Goal: Task Accomplishment & Management: Use online tool/utility

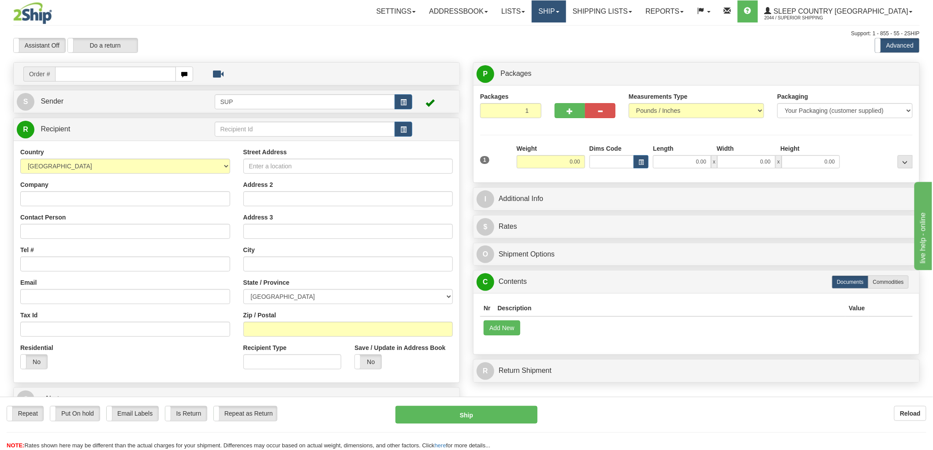
click at [566, 15] on link "Ship" at bounding box center [549, 11] width 34 height 22
click at [549, 42] on span "OnHold / Order Queue" at bounding box center [526, 42] width 62 height 7
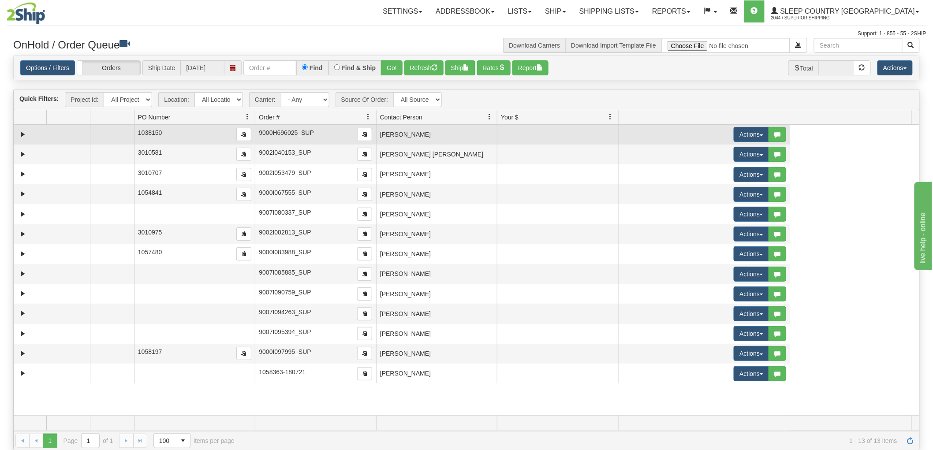
drag, startPoint x: 231, startPoint y: 118, endPoint x: 108, endPoint y: 138, distance: 124.3
click at [108, 138] on div "Quick Filters: Project Id: All Projects Location: All Locations SUP Carrier: - …" at bounding box center [466, 270] width 907 height 362
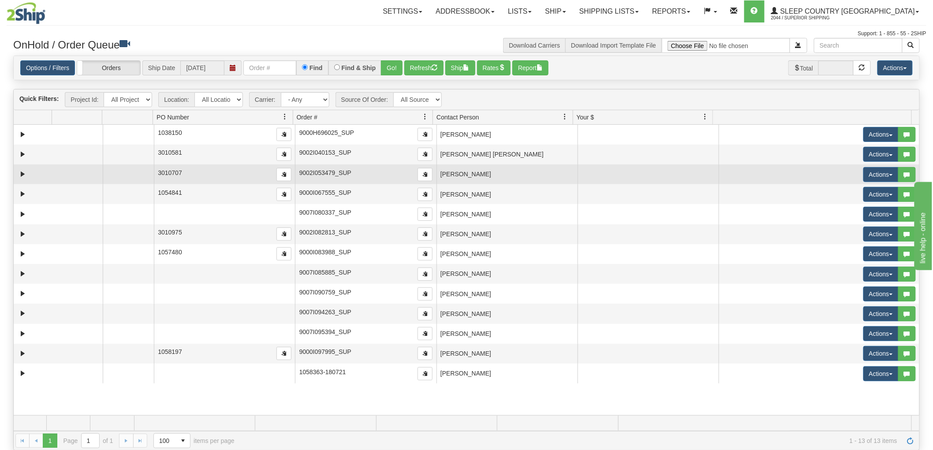
click at [469, 170] on td "COLOMBE BELANGER" at bounding box center [507, 175] width 141 height 20
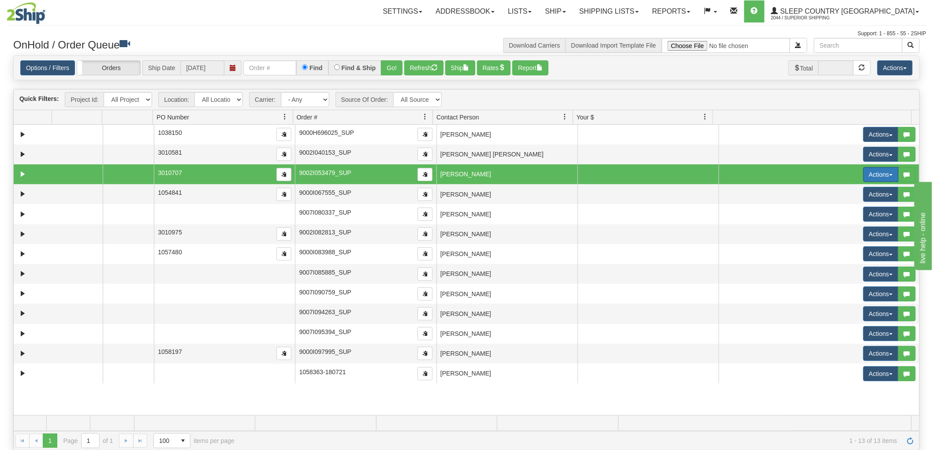
click at [864, 172] on button "Actions" at bounding box center [881, 174] width 35 height 15
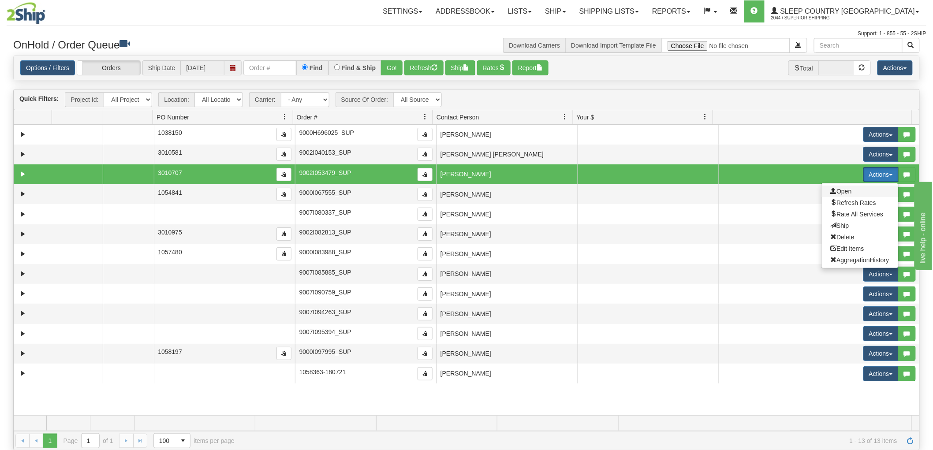
click at [844, 190] on span "Open" at bounding box center [841, 191] width 21 height 7
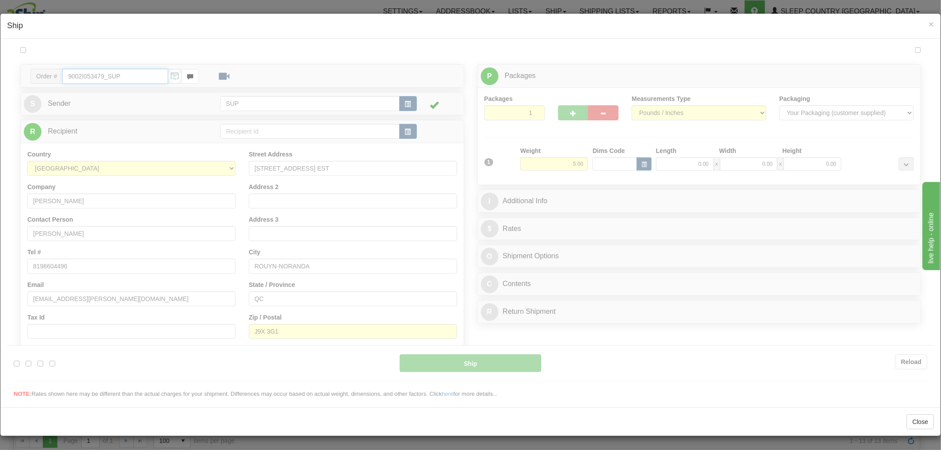
type input "12:02"
type input "16:00"
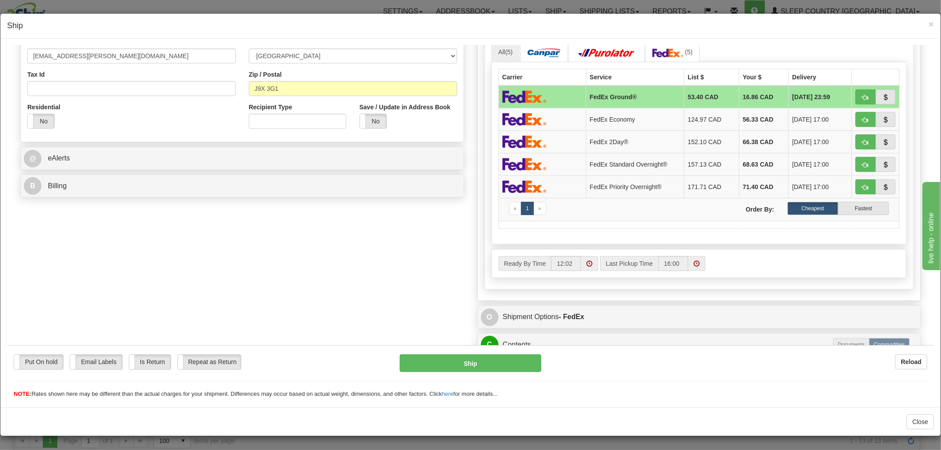
scroll to position [385, 0]
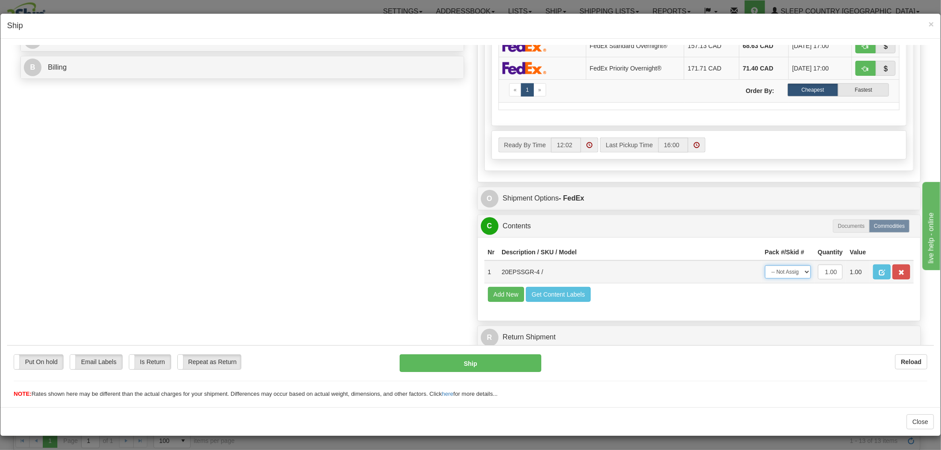
click at [765, 265] on select "-- Not Assigned -- Package 1" at bounding box center [788, 271] width 46 height 13
click at [771, 267] on select "-- Not Assigned -- Package 1" at bounding box center [788, 271] width 46 height 13
select select "0"
click at [765, 265] on select "-- Not Assigned -- Package 1" at bounding box center [788, 271] width 46 height 13
click at [506, 359] on button "Ship" at bounding box center [470, 363] width 141 height 18
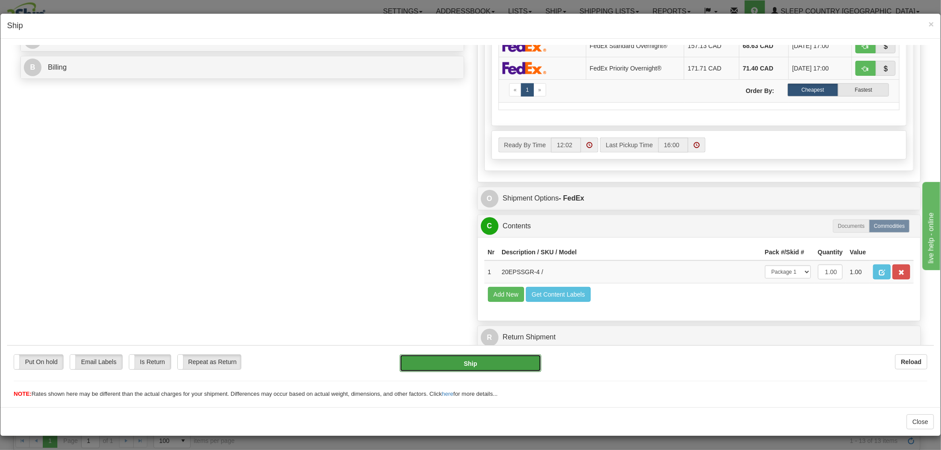
type input "92"
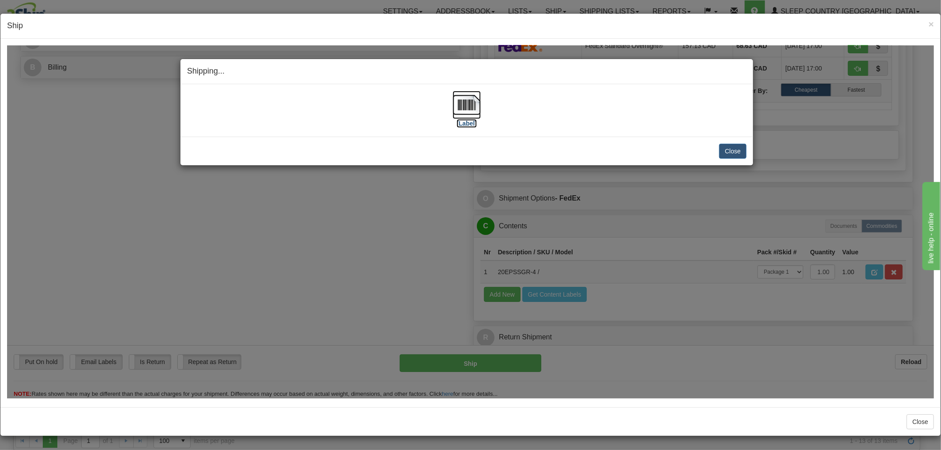
click at [464, 105] on img at bounding box center [467, 104] width 28 height 28
click at [719, 155] on button "Close" at bounding box center [732, 150] width 27 height 15
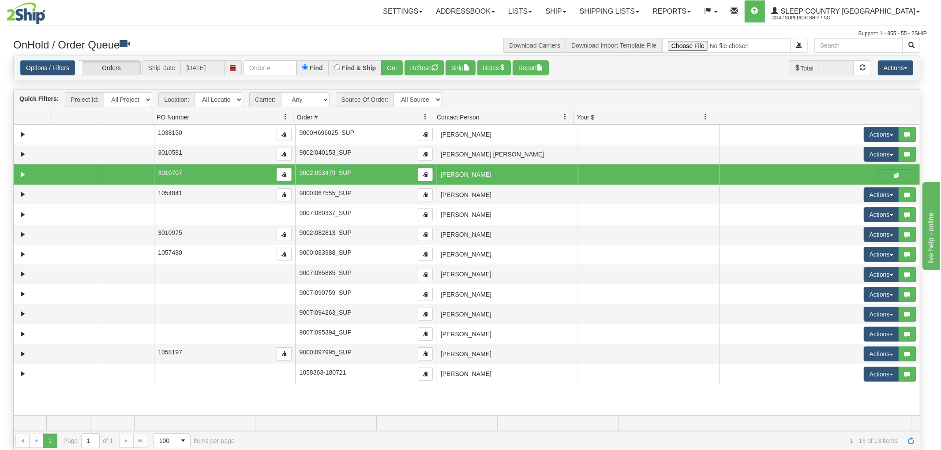
scroll to position [0, 0]
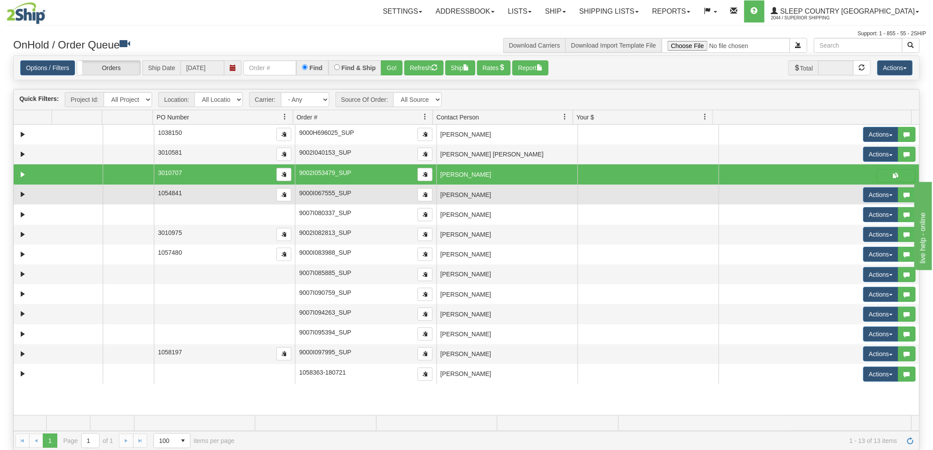
click at [451, 191] on td "MEGAN HOLLAND" at bounding box center [507, 195] width 141 height 20
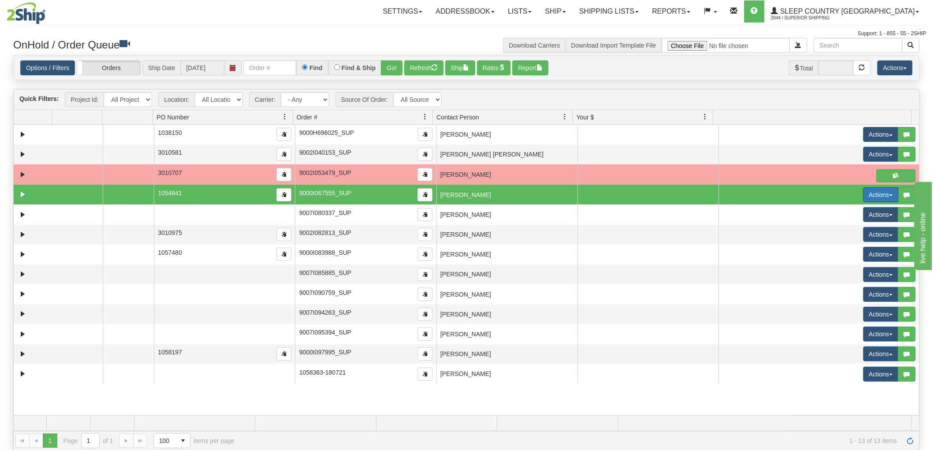
click at [872, 191] on button "Actions" at bounding box center [881, 194] width 35 height 15
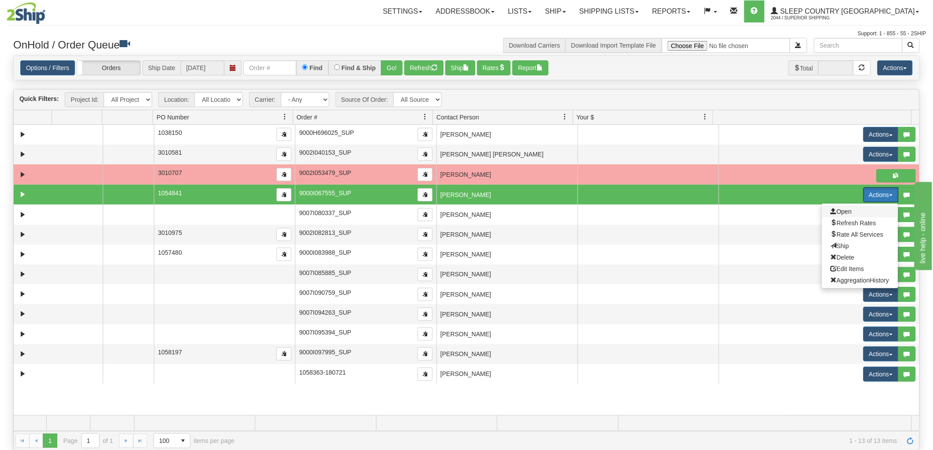
click at [841, 210] on span "Open" at bounding box center [841, 211] width 21 height 7
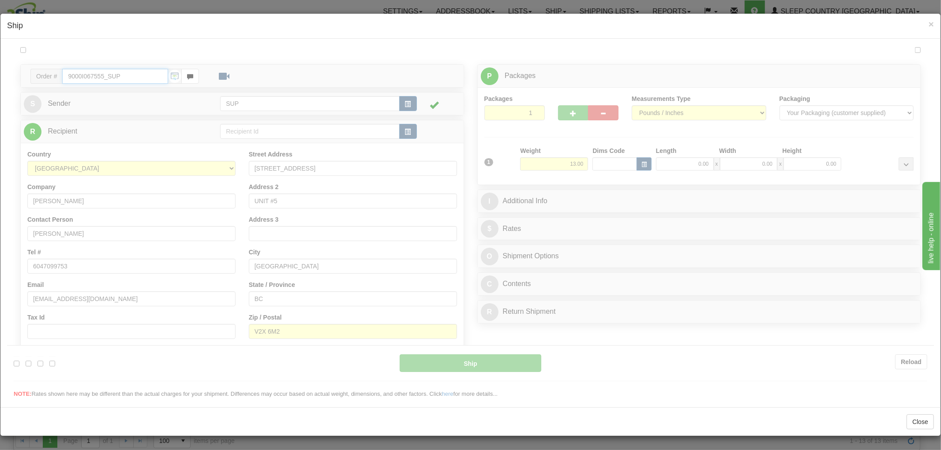
type input "12:02"
type input "16:00"
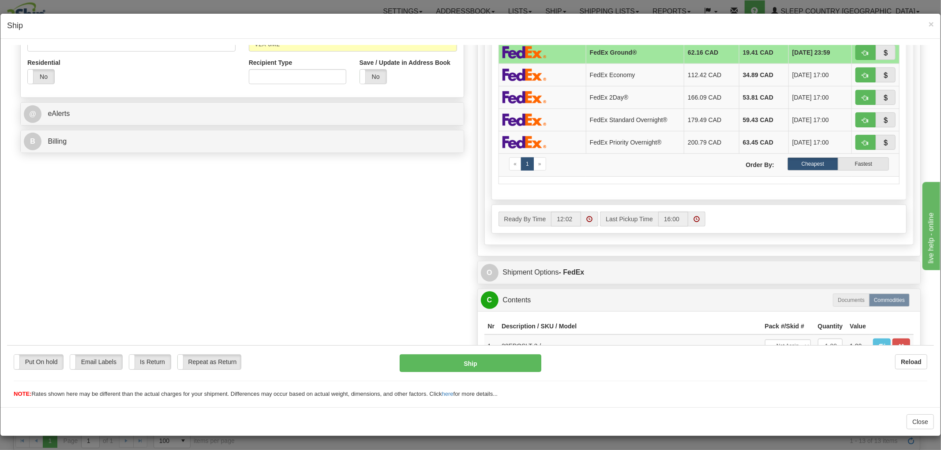
scroll to position [346, 0]
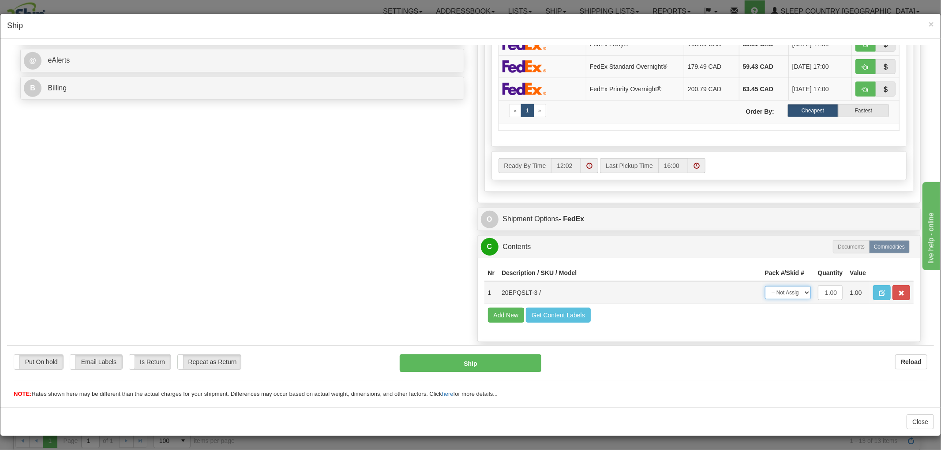
click at [784, 299] on select "-- Not Assigned -- Package 1" at bounding box center [788, 292] width 46 height 13
select select "0"
click at [765, 286] on select "-- Not Assigned -- Package 1" at bounding box center [788, 292] width 46 height 13
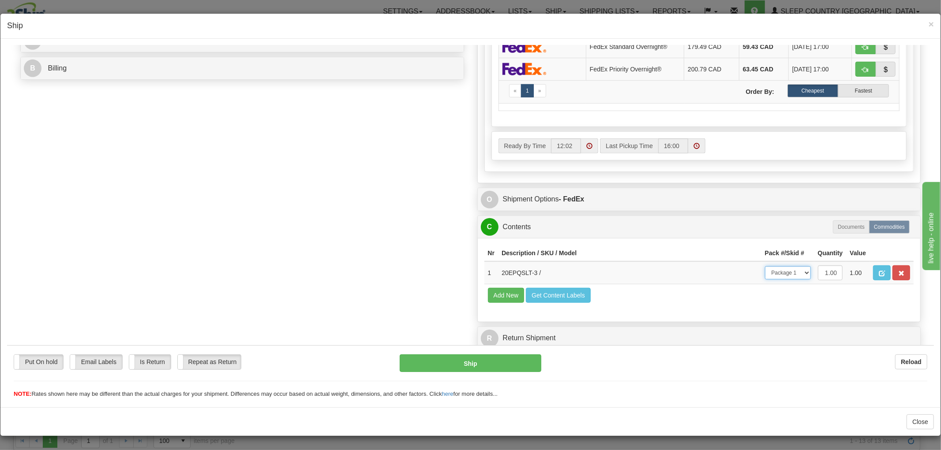
scroll to position [385, 0]
click at [523, 373] on div "Put On hold Put On hold Email Labels Email Labels Edit Is Return Is Return Repe…" at bounding box center [470, 376] width 927 height 44
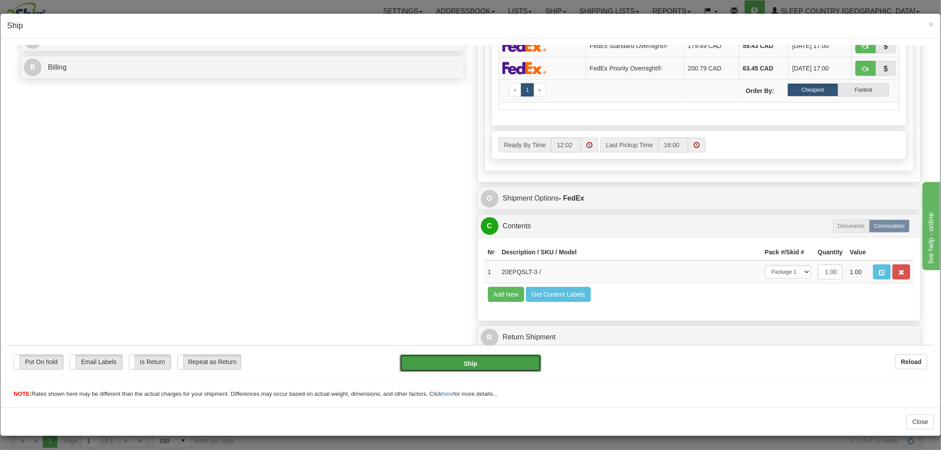
click at [522, 366] on button "Ship" at bounding box center [470, 363] width 141 height 18
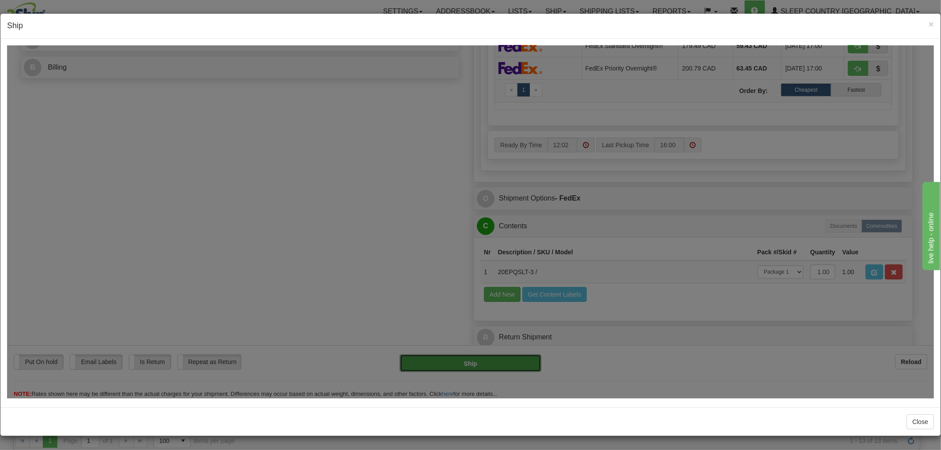
type input "92"
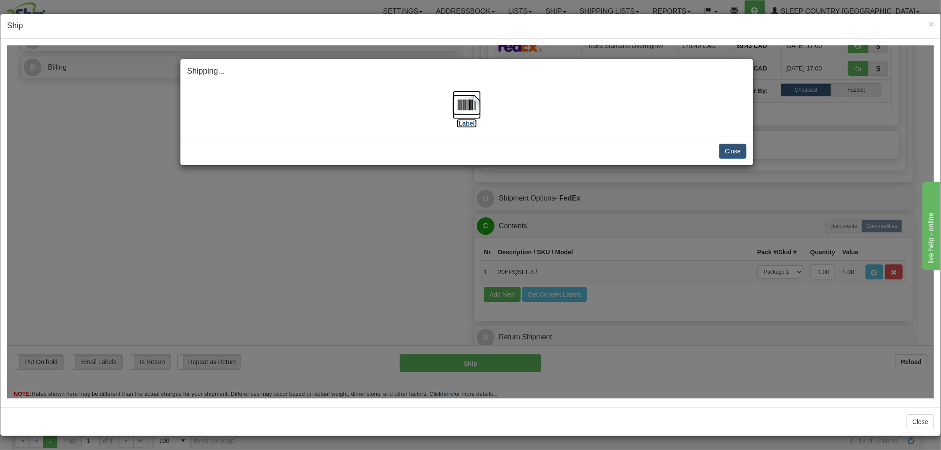
click at [461, 103] on img at bounding box center [467, 104] width 28 height 28
click at [724, 150] on button "Close" at bounding box center [732, 150] width 27 height 15
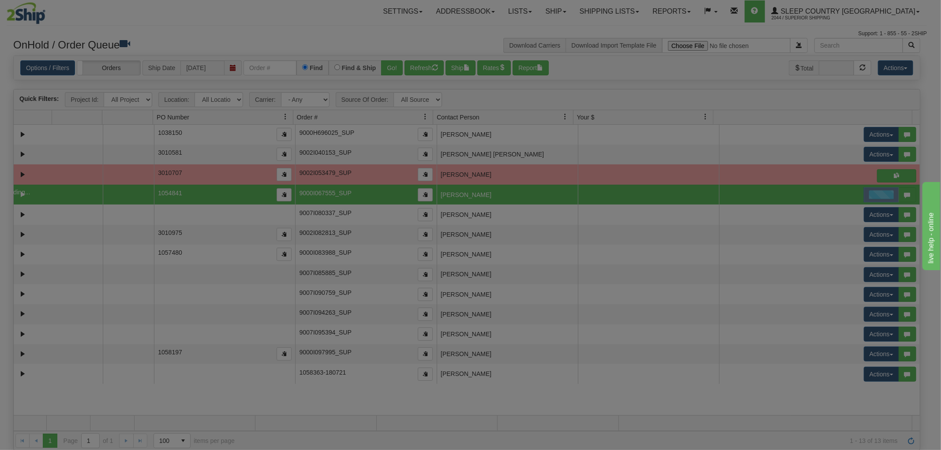
scroll to position [0, 0]
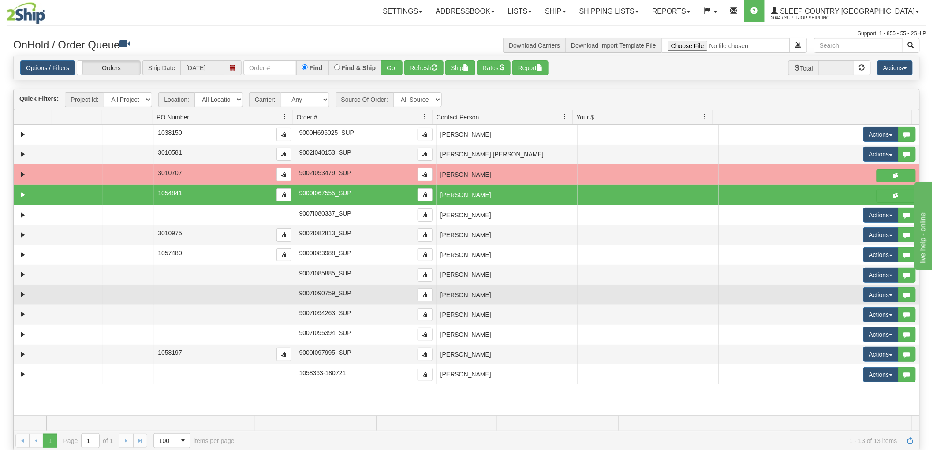
click at [483, 289] on td "BRENDA RICE" at bounding box center [507, 295] width 141 height 20
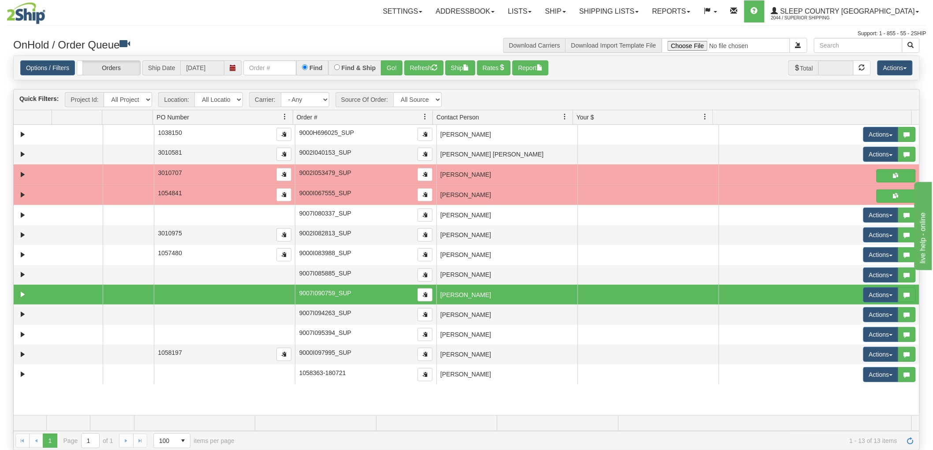
click at [499, 297] on td "BRENDA RICE" at bounding box center [507, 295] width 141 height 20
click at [877, 294] on button "Actions" at bounding box center [881, 295] width 35 height 15
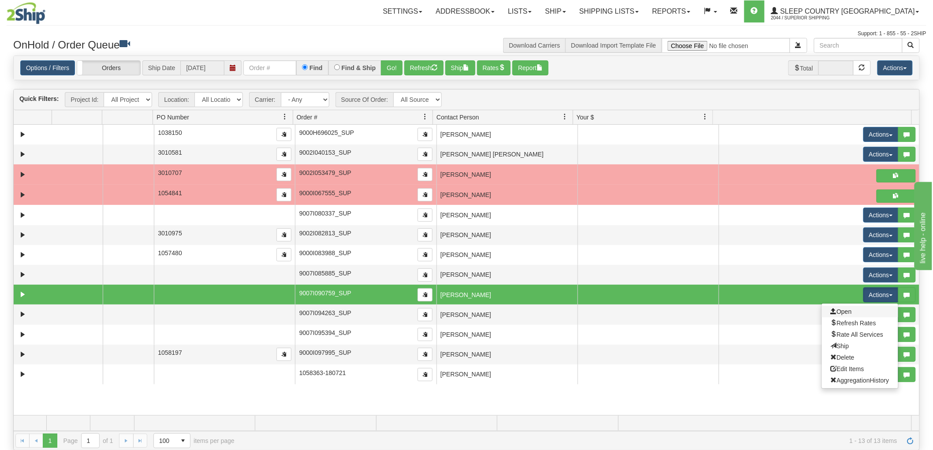
click at [847, 310] on link "Open" at bounding box center [860, 311] width 76 height 11
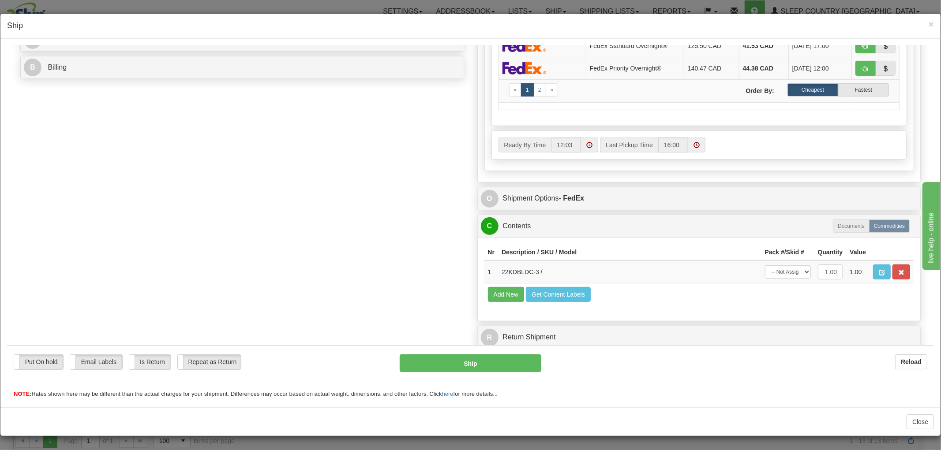
scroll to position [0, 0]
click at [778, 265] on select "-- Not Assigned -- Package 1" at bounding box center [788, 271] width 46 height 13
select select "0"
click at [765, 265] on select "-- Not Assigned -- Package 1" at bounding box center [788, 271] width 46 height 13
click at [425, 363] on button "Ship" at bounding box center [470, 363] width 141 height 18
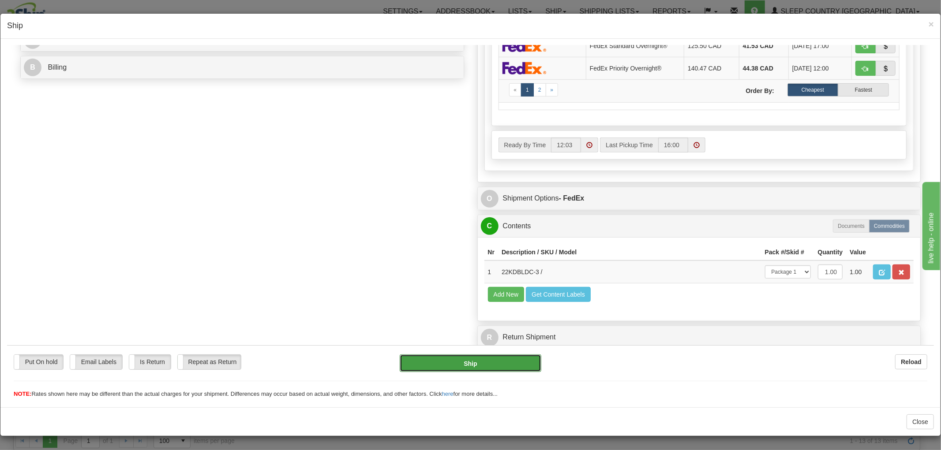
type input "92"
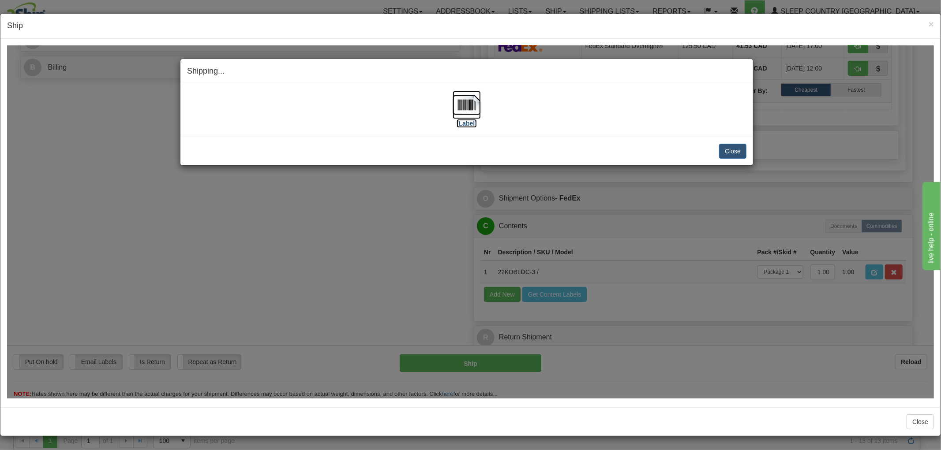
click at [460, 99] on img at bounding box center [467, 104] width 28 height 28
click at [726, 148] on button "Close" at bounding box center [732, 150] width 27 height 15
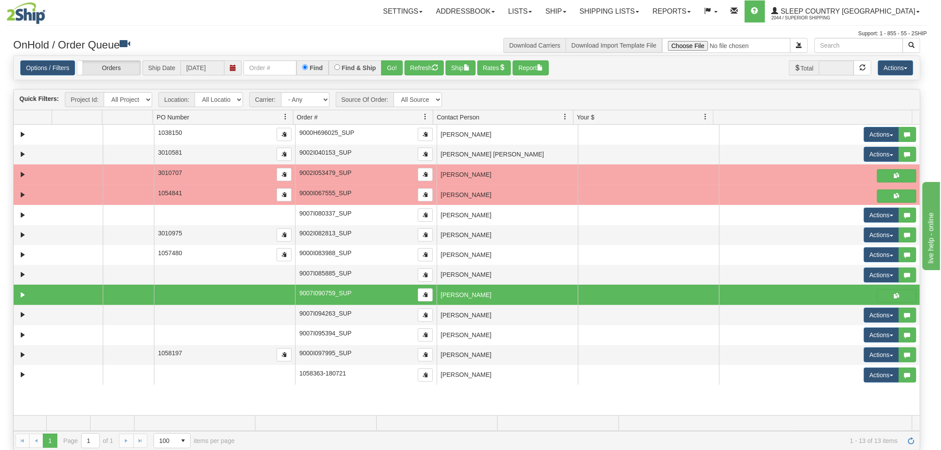
scroll to position [0, 0]
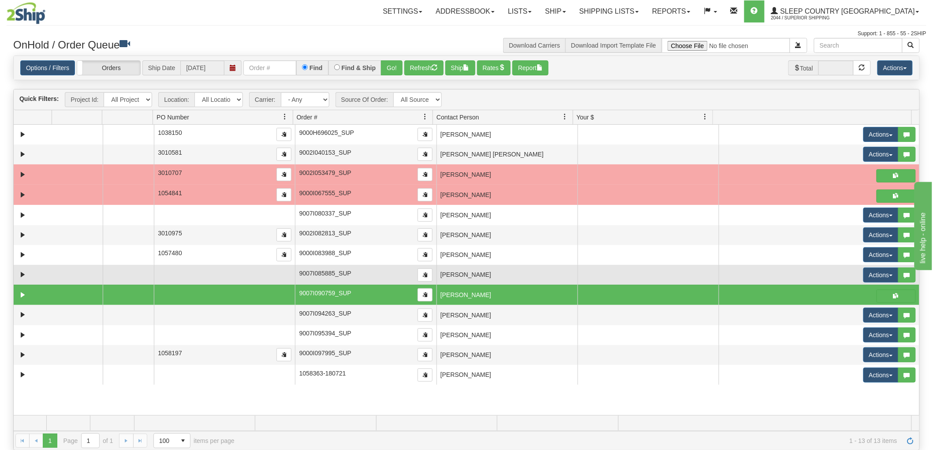
click at [536, 271] on td "LAURIE MATIYEK" at bounding box center [507, 275] width 141 height 20
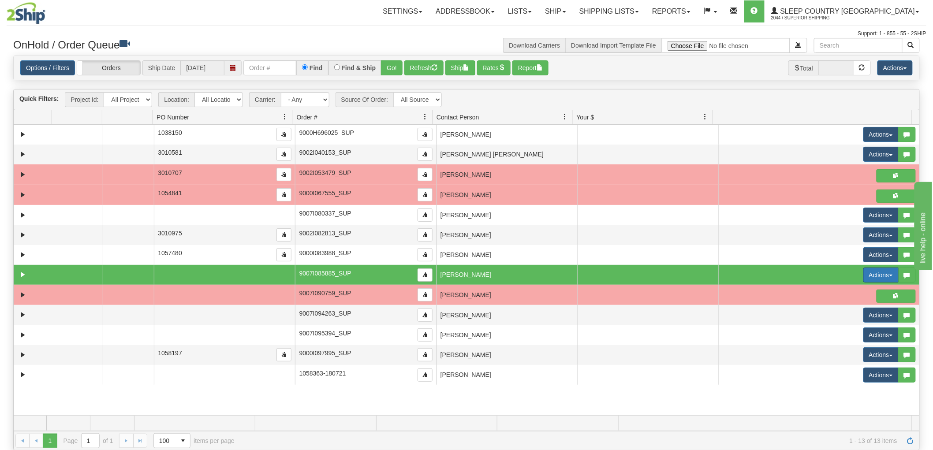
click at [864, 272] on button "Actions" at bounding box center [881, 275] width 35 height 15
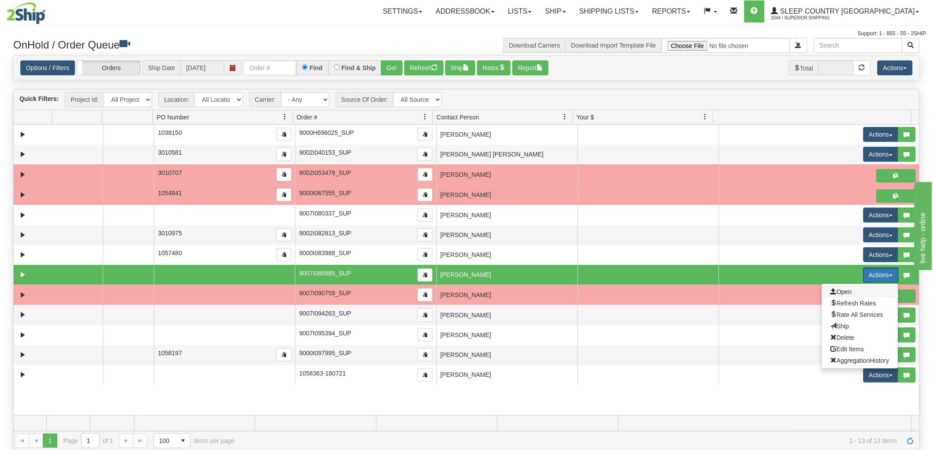
click at [837, 288] on span "Open" at bounding box center [841, 291] width 21 height 7
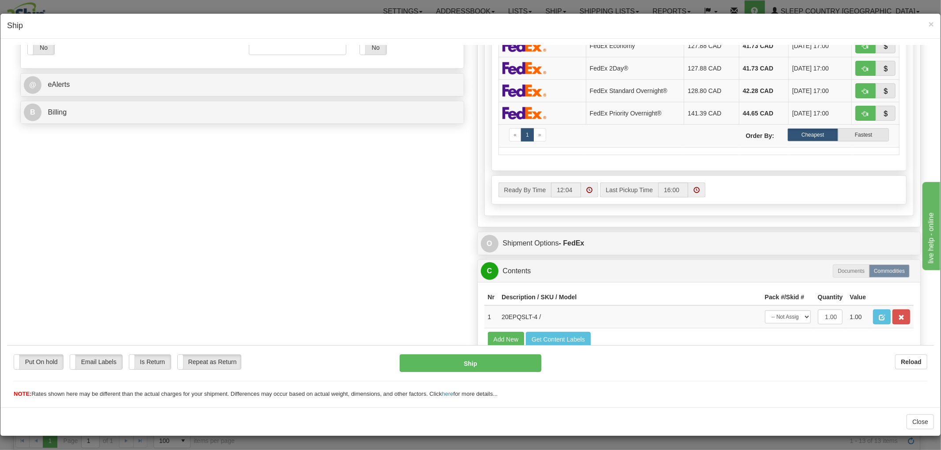
scroll to position [385, 0]
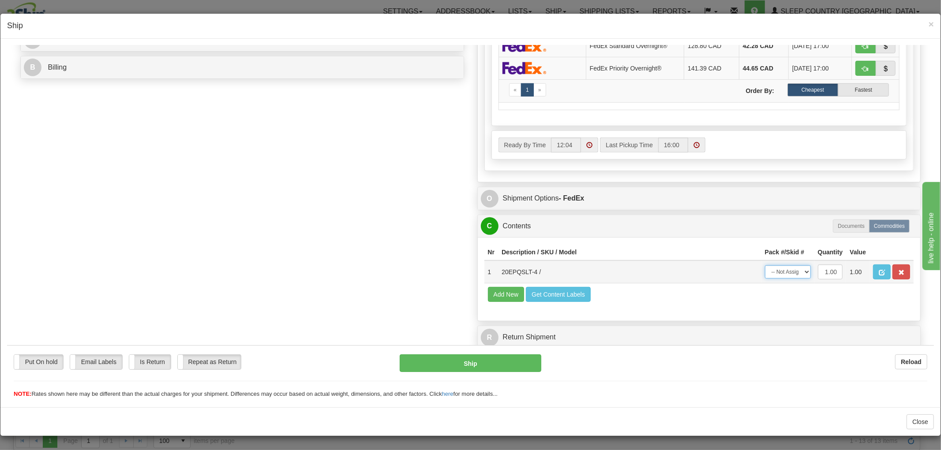
click at [765, 265] on select "-- Not Assigned -- Package 1" at bounding box center [788, 271] width 46 height 13
select select "0"
click at [765, 265] on select "-- Not Assigned -- Package 1" at bounding box center [788, 271] width 46 height 13
click at [496, 371] on button "Ship" at bounding box center [470, 363] width 141 height 18
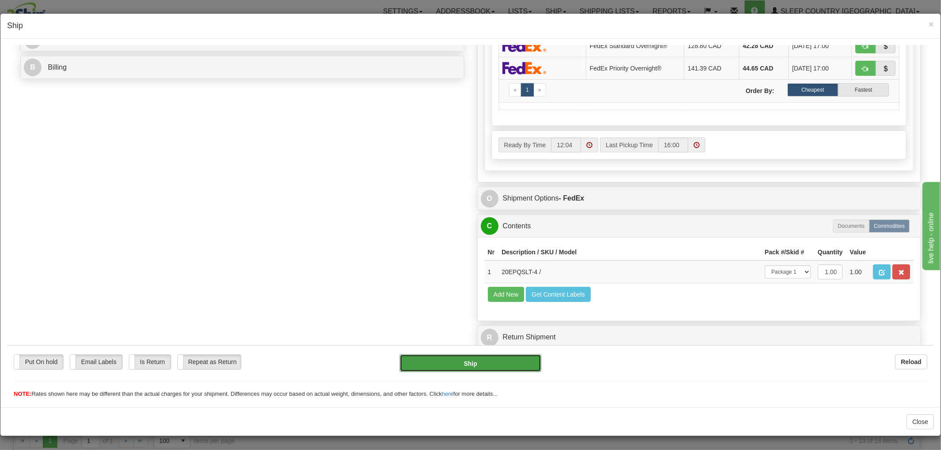
type input "92"
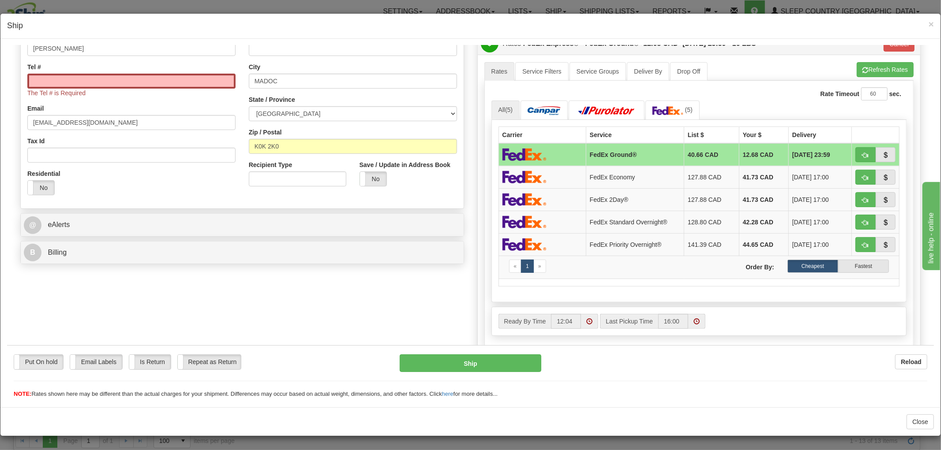
scroll to position [190, 0]
click at [154, 74] on div "Tel # The Tel # is Required" at bounding box center [131, 80] width 208 height 35
click at [151, 88] on input "Tel #" at bounding box center [131, 81] width 208 height 15
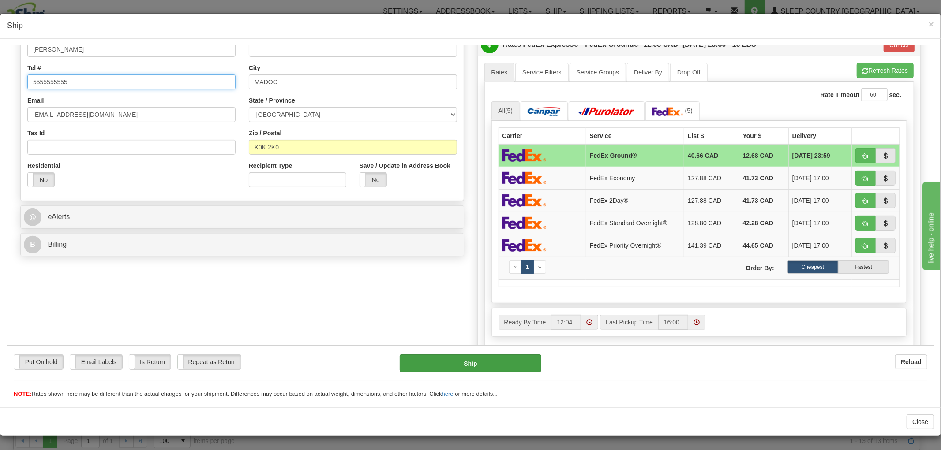
type input "5555555555"
click at [411, 366] on button "Ship" at bounding box center [470, 363] width 141 height 18
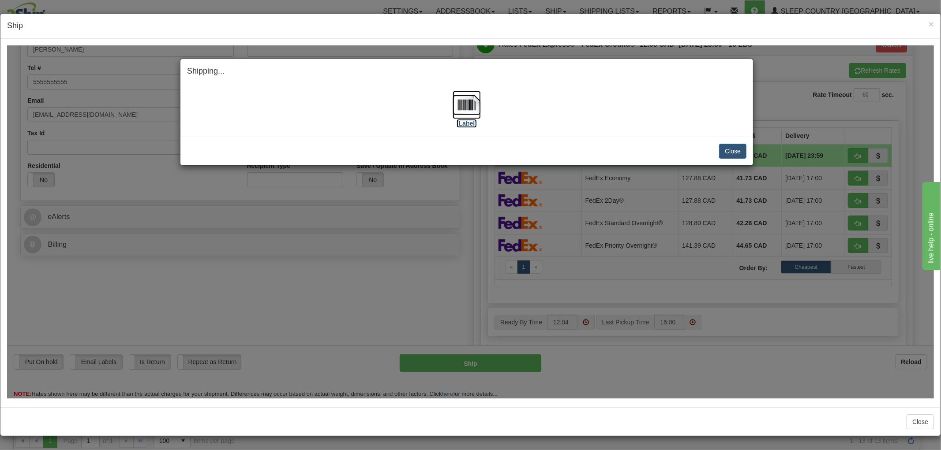
click at [473, 106] on img at bounding box center [467, 104] width 28 height 28
click at [461, 106] on img at bounding box center [467, 104] width 28 height 28
click at [725, 146] on button "Close" at bounding box center [732, 150] width 27 height 15
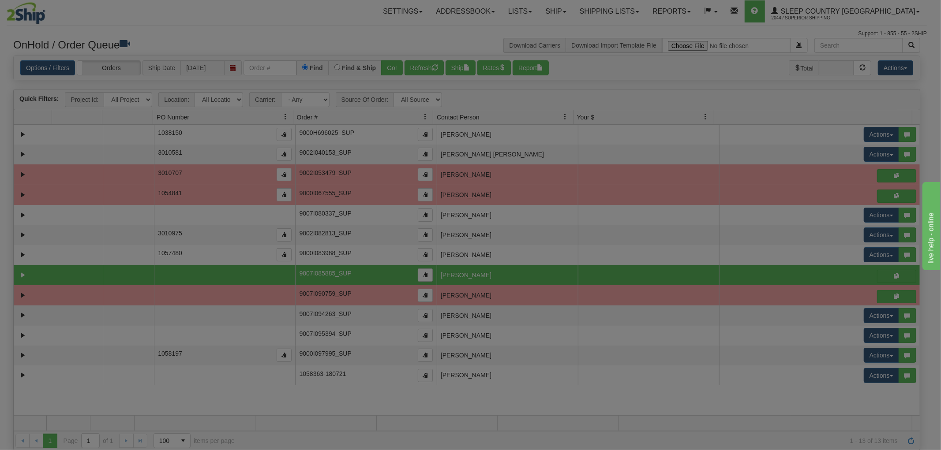
scroll to position [0, 0]
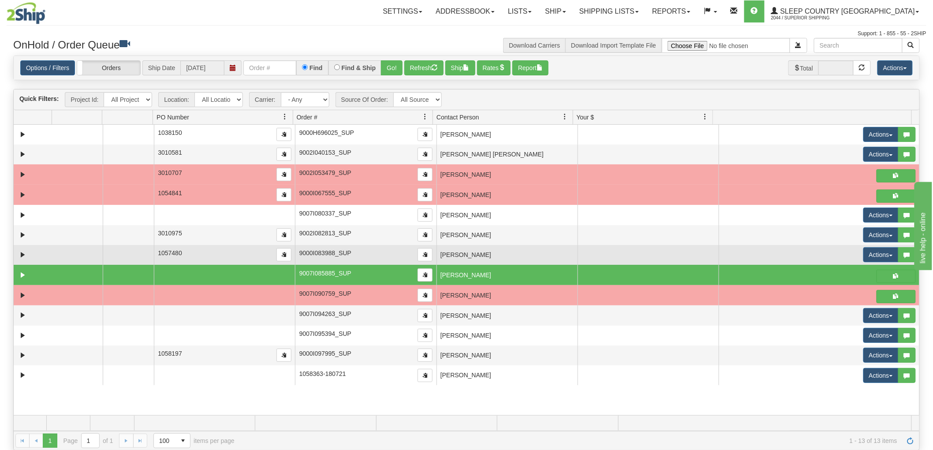
click at [545, 254] on td "LISA MATSUDA" at bounding box center [507, 255] width 141 height 20
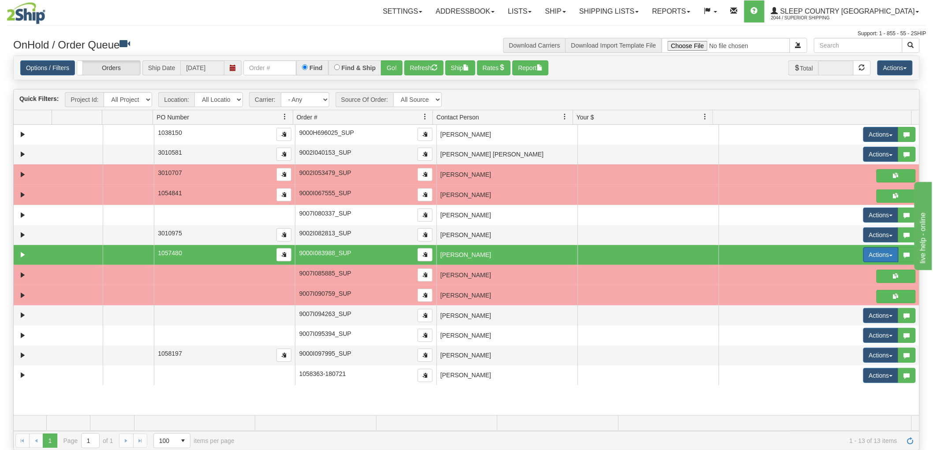
click at [872, 255] on button "Actions" at bounding box center [881, 254] width 35 height 15
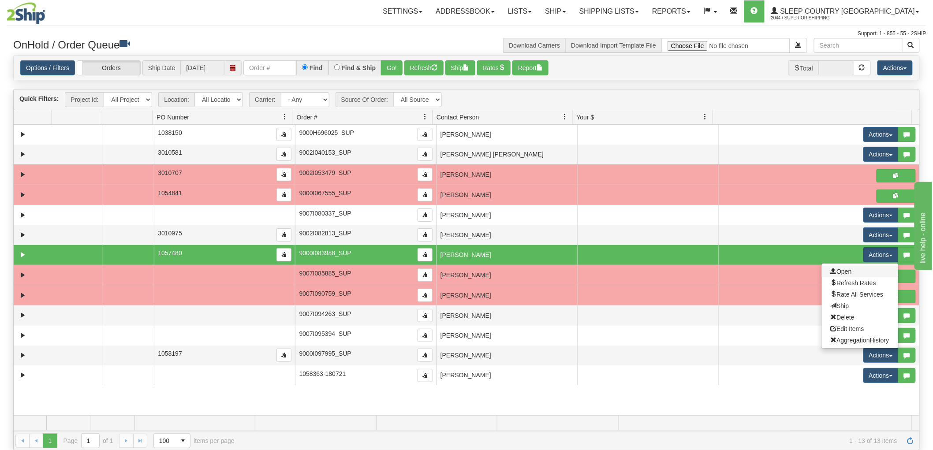
click at [849, 269] on link "Open" at bounding box center [860, 271] width 76 height 11
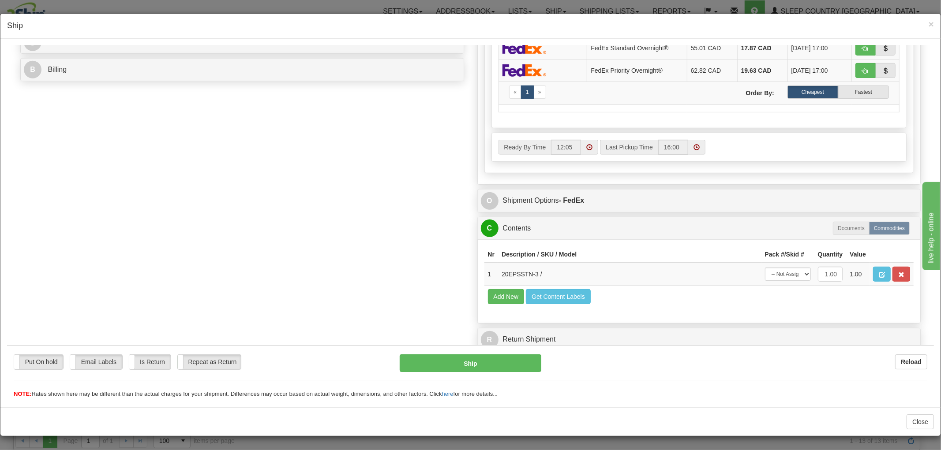
scroll to position [385, 0]
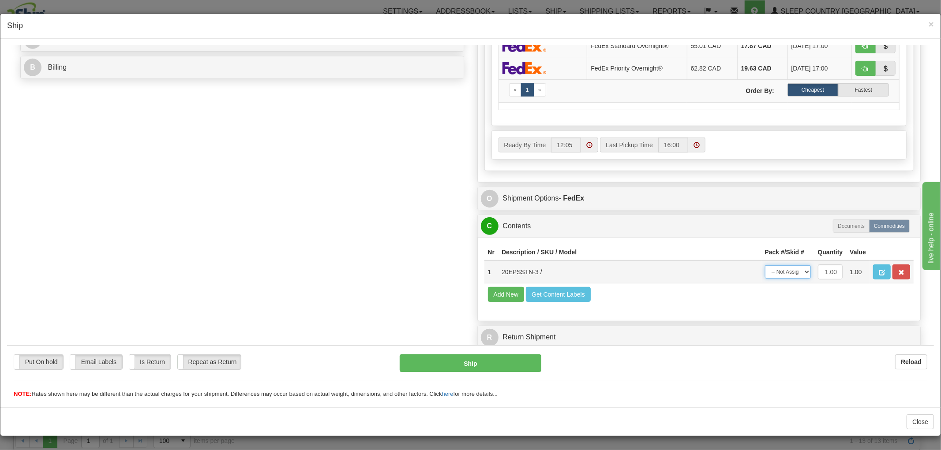
click at [765, 265] on select "-- Not Assigned -- Package 1" at bounding box center [788, 271] width 46 height 13
select select "0"
click at [765, 265] on select "-- Not Assigned -- Package 1" at bounding box center [788, 271] width 46 height 13
click at [494, 367] on button "Ship" at bounding box center [470, 363] width 141 height 18
type input "92"
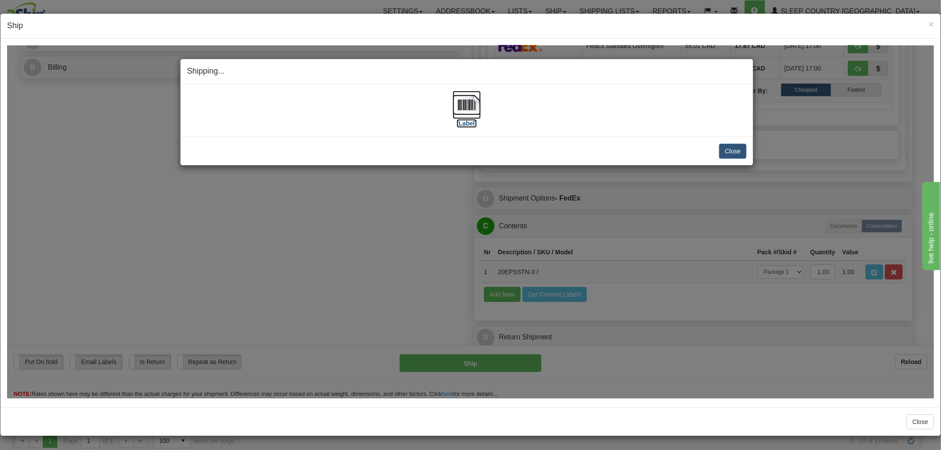
click at [460, 108] on img at bounding box center [467, 104] width 28 height 28
click at [734, 152] on button "Close" at bounding box center [732, 150] width 27 height 15
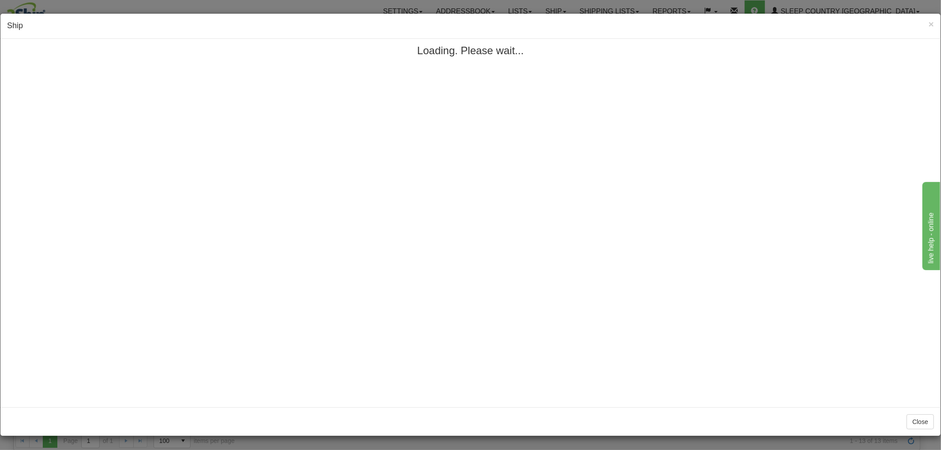
scroll to position [0, 0]
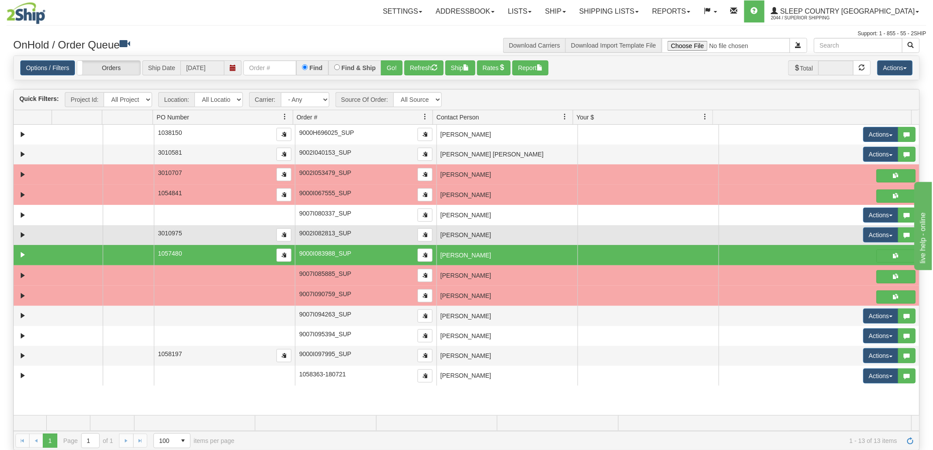
click at [444, 236] on td "MARIEEVE VANDAL" at bounding box center [507, 235] width 141 height 20
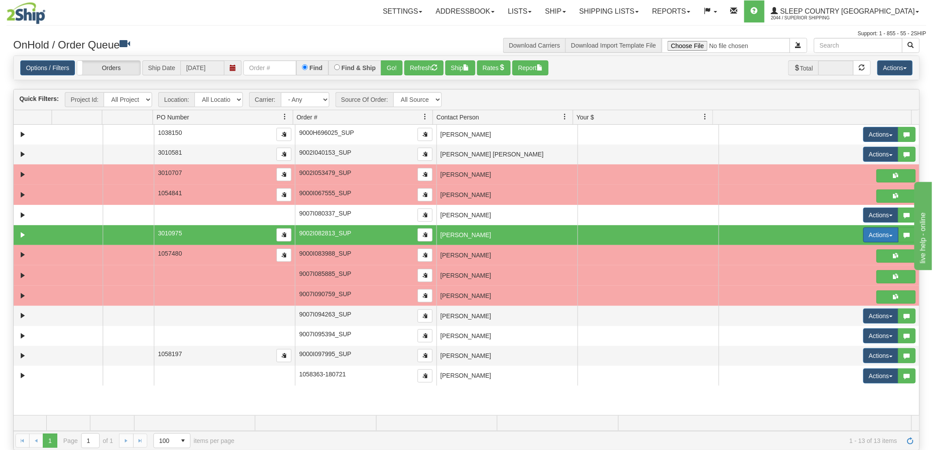
click at [864, 235] on button "Actions" at bounding box center [881, 235] width 35 height 15
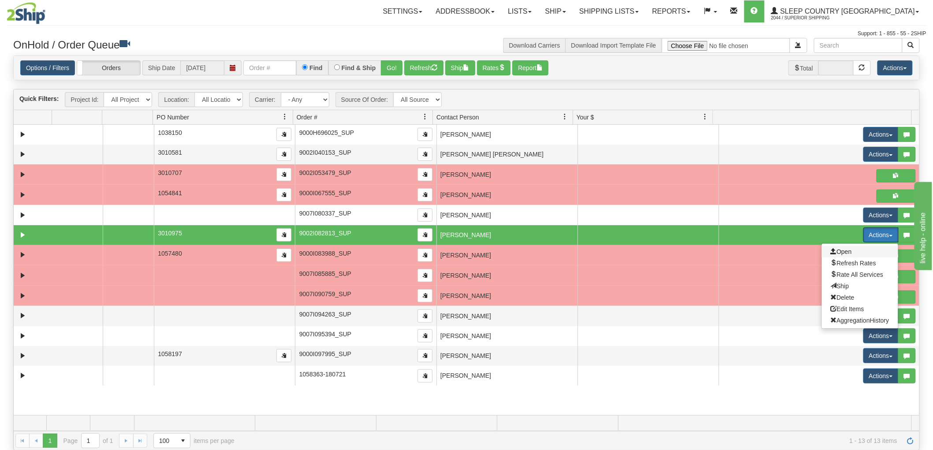
click at [838, 251] on span "Open" at bounding box center [841, 251] width 21 height 7
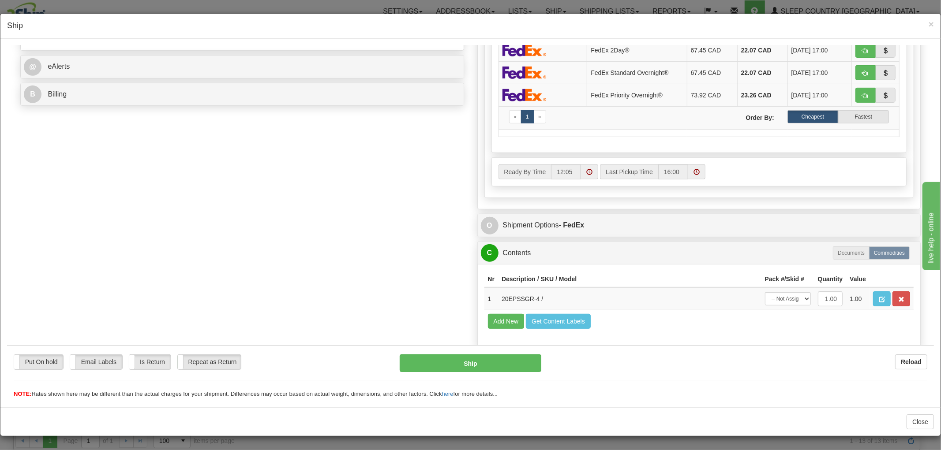
scroll to position [385, 0]
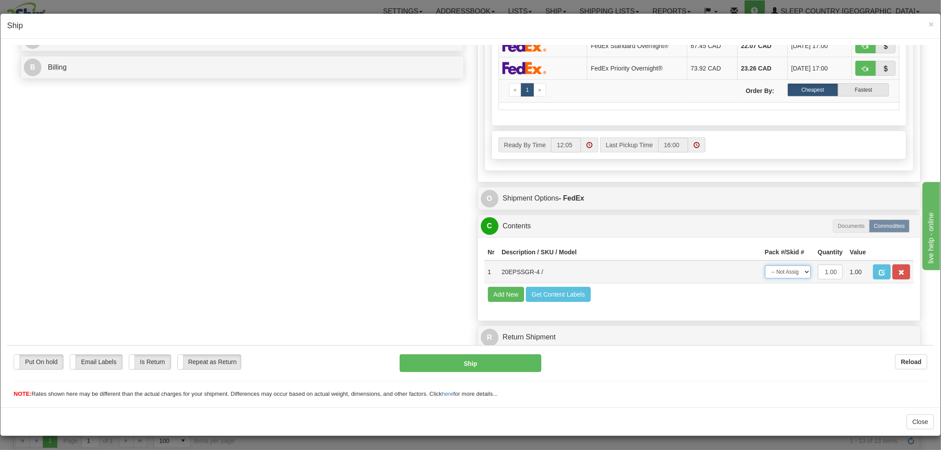
click at [780, 265] on select "-- Not Assigned -- Package 1" at bounding box center [788, 271] width 46 height 13
select select "0"
click at [765, 265] on select "-- Not Assigned -- Package 1" at bounding box center [788, 271] width 46 height 13
click at [506, 359] on button "Ship" at bounding box center [470, 363] width 141 height 18
type input "92"
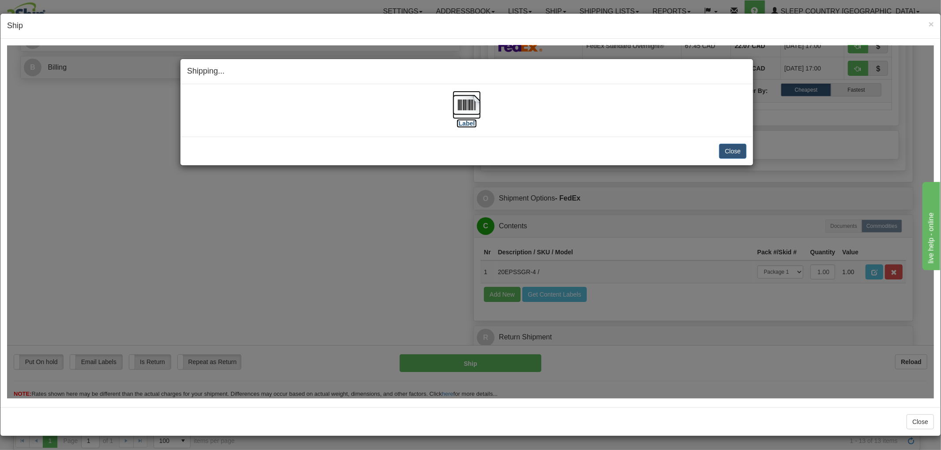
click at [453, 103] on img at bounding box center [467, 104] width 28 height 28
click at [730, 150] on button "Close" at bounding box center [732, 150] width 27 height 15
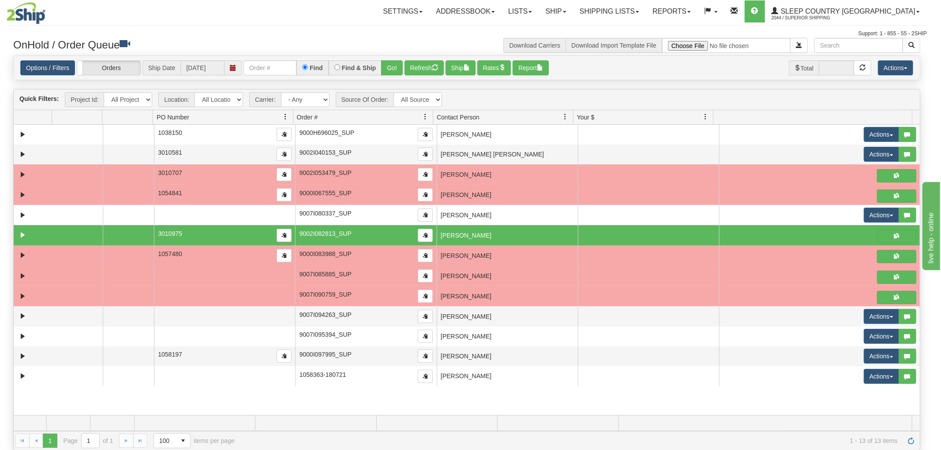
scroll to position [0, 0]
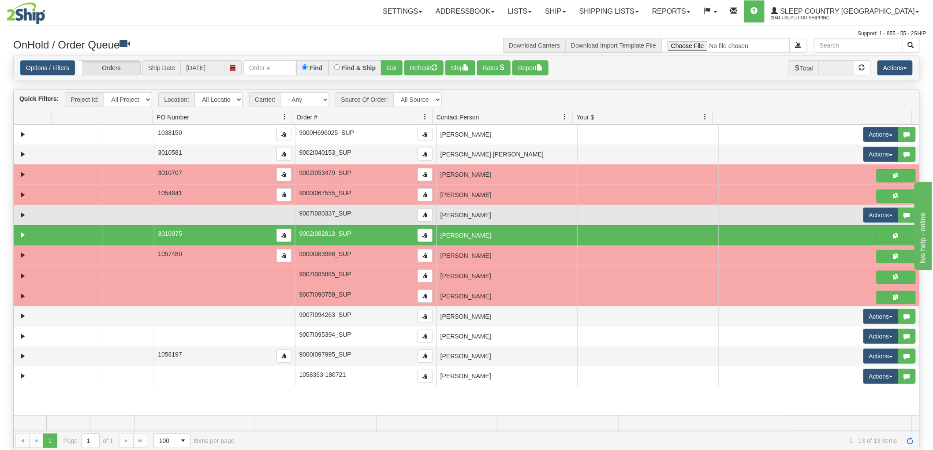
click at [460, 217] on td "BRIE MAHONY" at bounding box center [507, 215] width 141 height 20
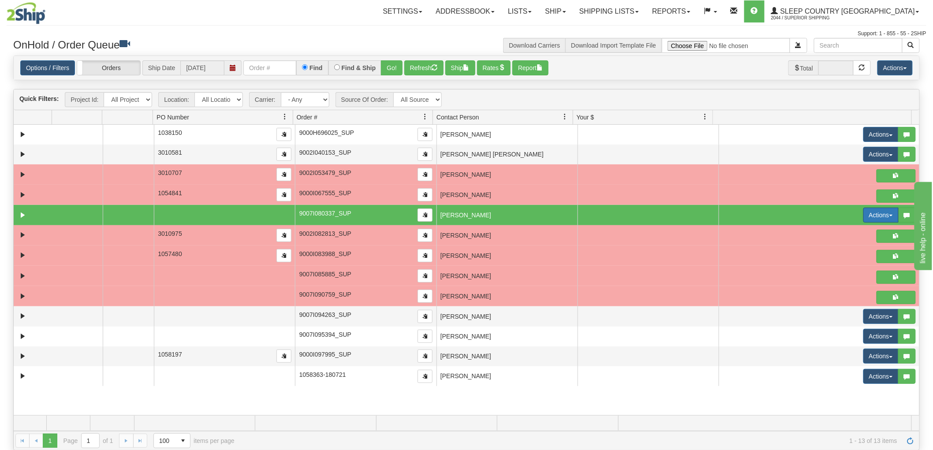
click at [877, 217] on button "Actions" at bounding box center [881, 215] width 35 height 15
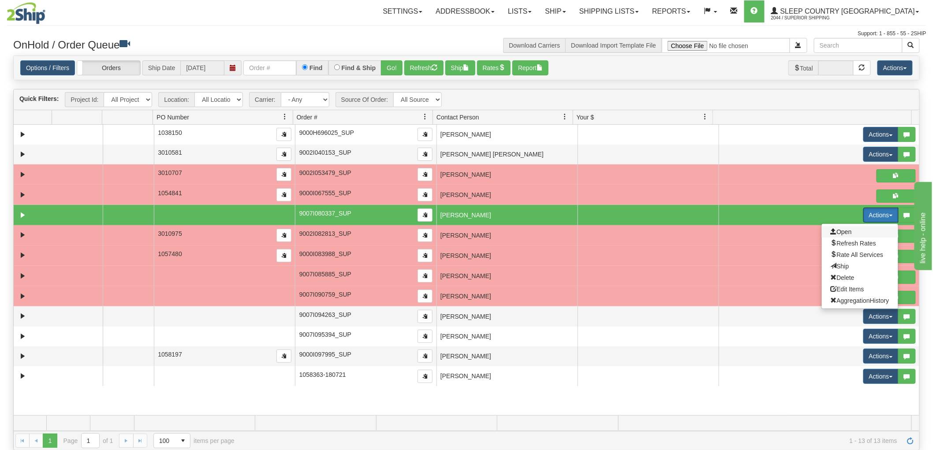
click at [844, 230] on span "Open" at bounding box center [841, 231] width 21 height 7
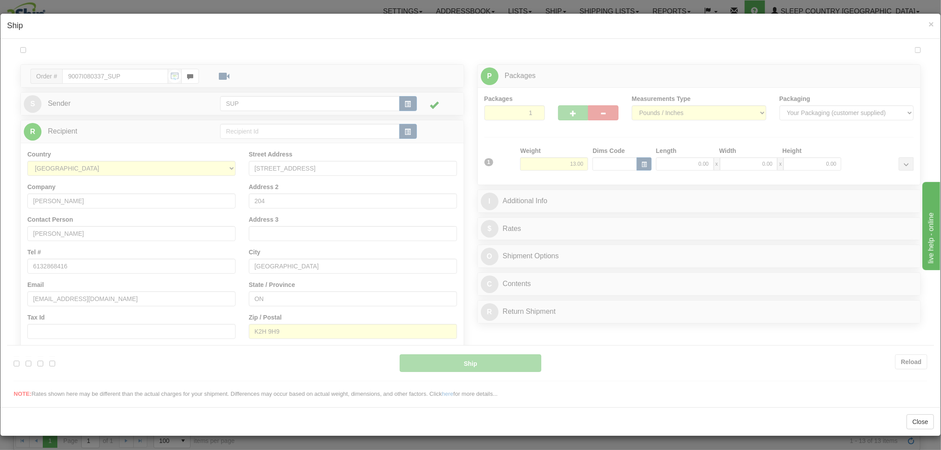
type input "12:06"
type input "16:00"
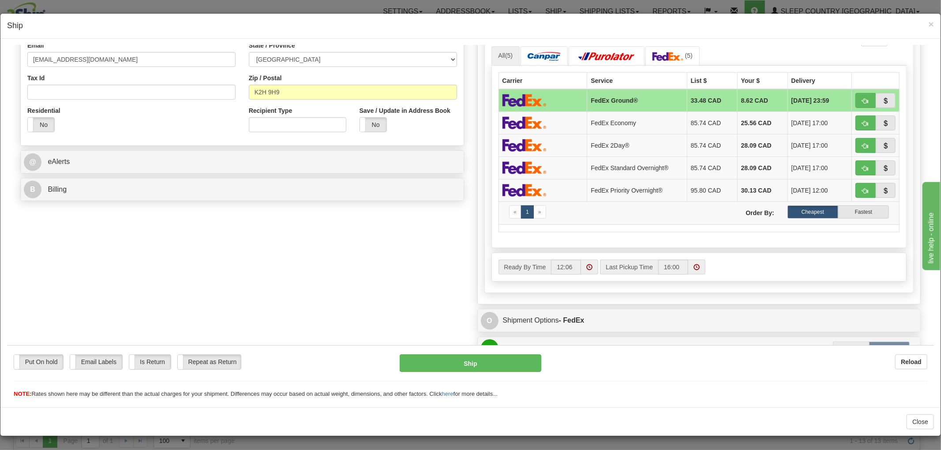
scroll to position [385, 0]
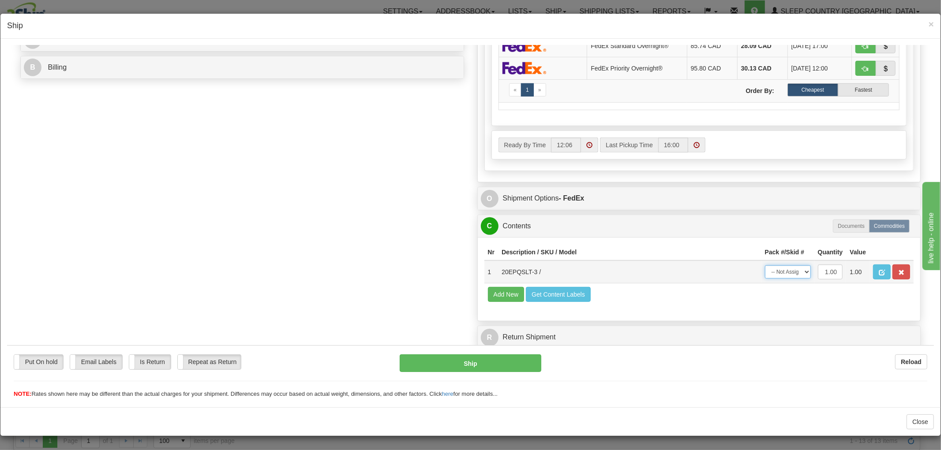
click at [775, 269] on select "-- Not Assigned -- Package 1" at bounding box center [788, 271] width 46 height 13
select select "0"
click at [765, 265] on select "-- Not Assigned -- Package 1" at bounding box center [788, 271] width 46 height 13
click at [495, 360] on button "Ship" at bounding box center [470, 363] width 141 height 18
type input "92"
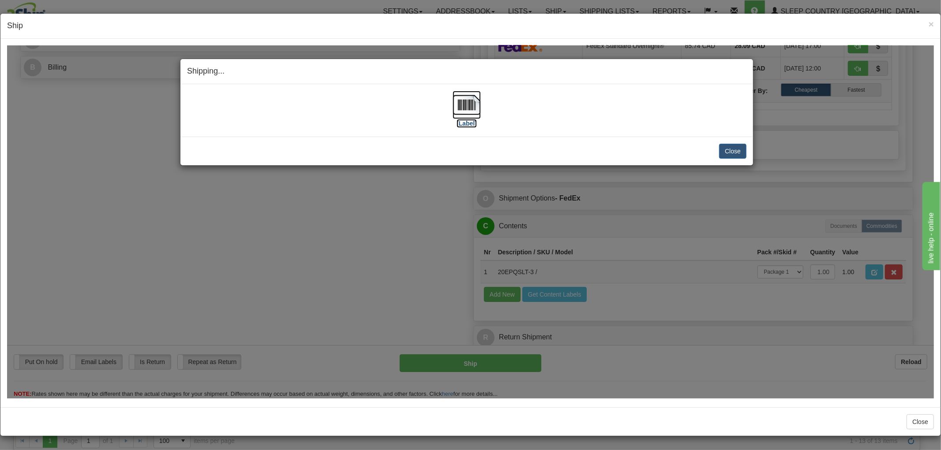
click at [460, 109] on img at bounding box center [467, 104] width 28 height 28
click at [730, 147] on button "Close" at bounding box center [732, 150] width 27 height 15
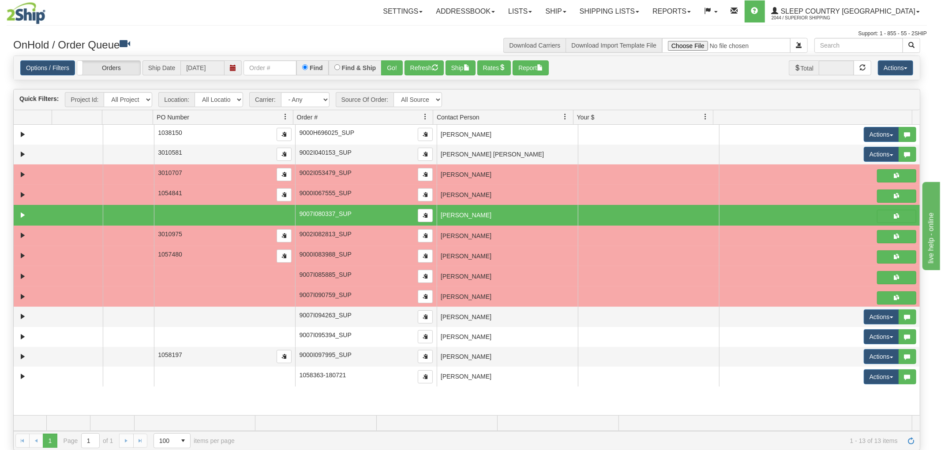
scroll to position [0, 0]
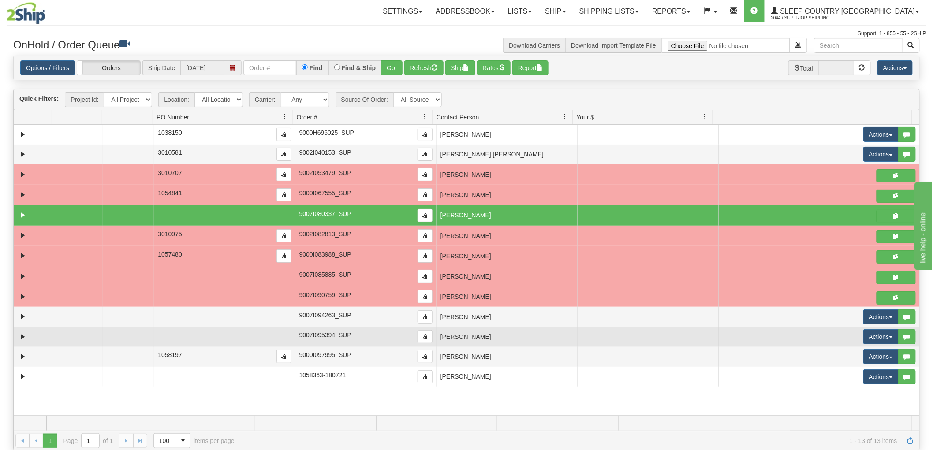
click at [471, 340] on td "PETER MANSELL" at bounding box center [507, 337] width 141 height 20
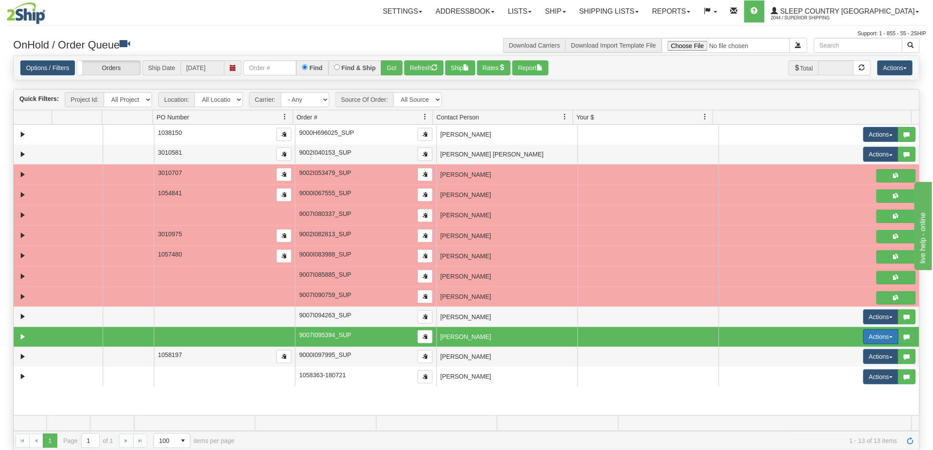
click at [864, 334] on button "Actions" at bounding box center [881, 336] width 35 height 15
click at [842, 352] on span "Open" at bounding box center [841, 353] width 21 height 7
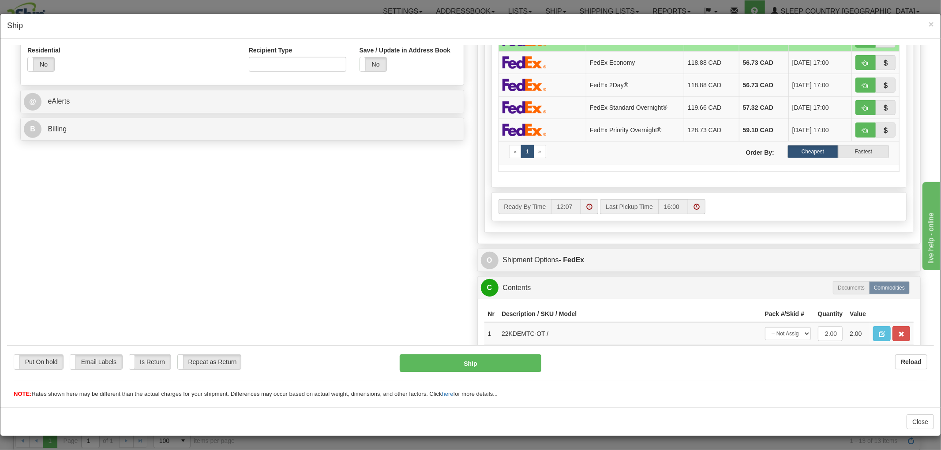
scroll to position [385, 0]
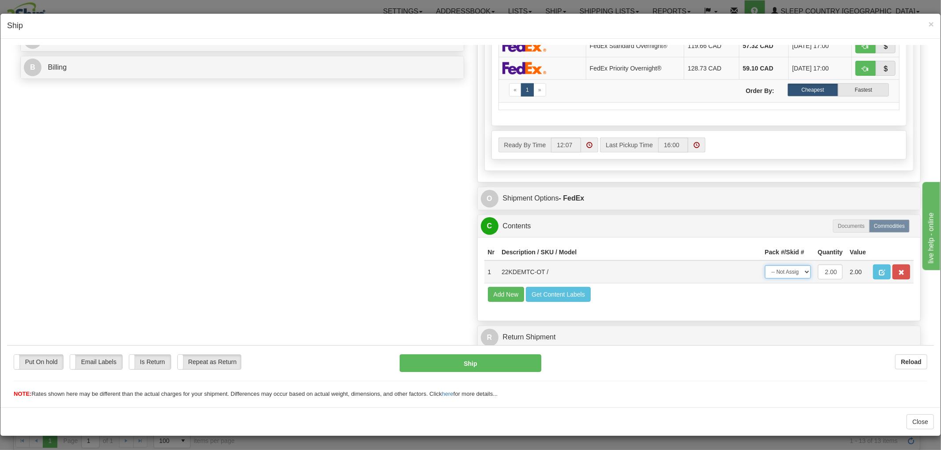
click at [765, 265] on select "-- Not Assigned -- Package 1" at bounding box center [788, 271] width 46 height 13
select select "0"
click at [765, 265] on select "-- Not Assigned -- Package 1" at bounding box center [788, 271] width 46 height 13
click at [488, 363] on button "Ship" at bounding box center [470, 363] width 141 height 18
type input "92"
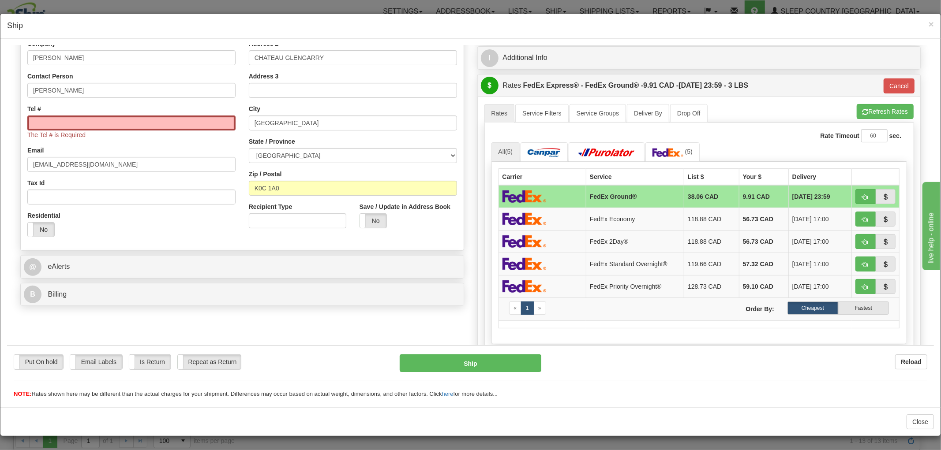
scroll to position [91, 0]
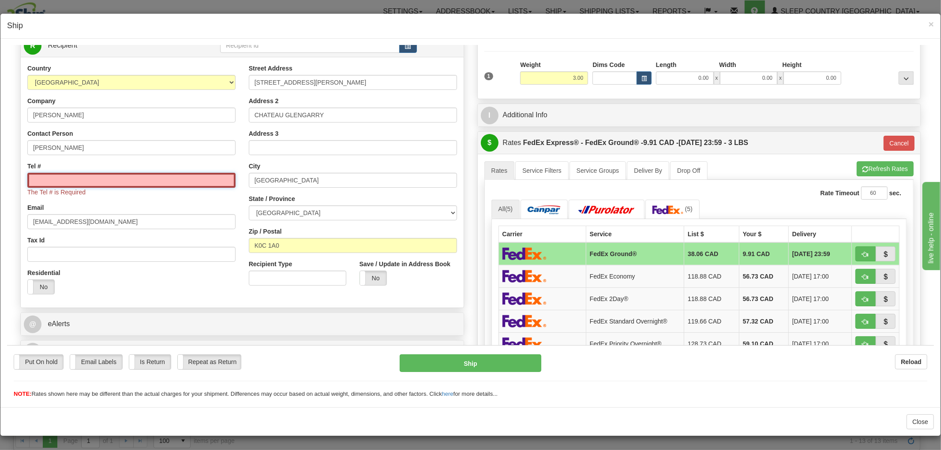
click at [190, 180] on input "Tel #" at bounding box center [131, 179] width 208 height 15
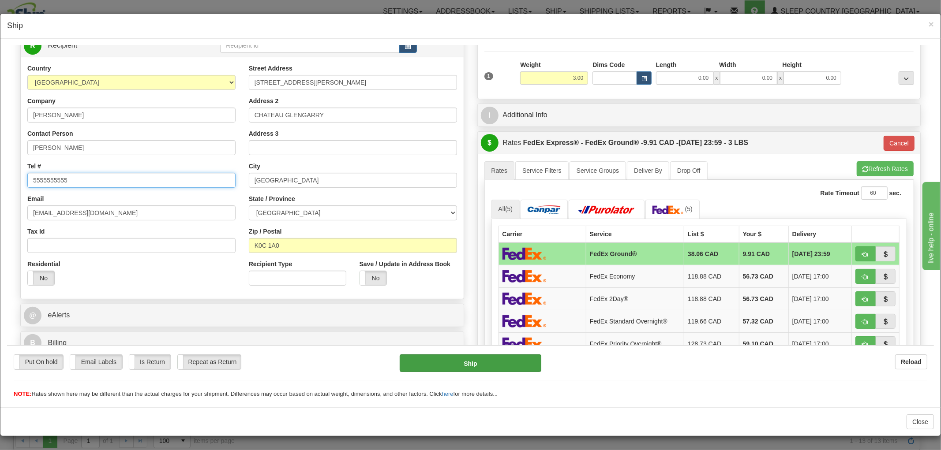
type input "5555555555"
click at [400, 366] on button "Ship" at bounding box center [470, 363] width 141 height 18
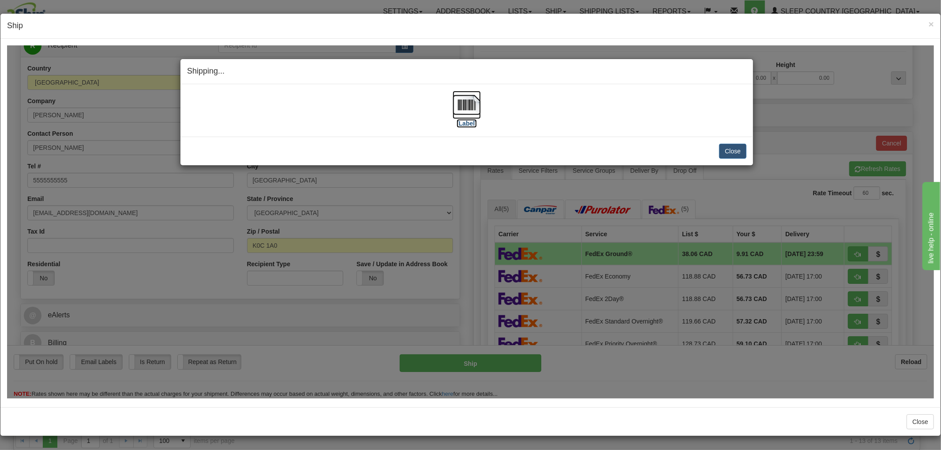
click at [470, 106] on img at bounding box center [467, 104] width 28 height 28
click at [740, 147] on button "Close" at bounding box center [732, 150] width 27 height 15
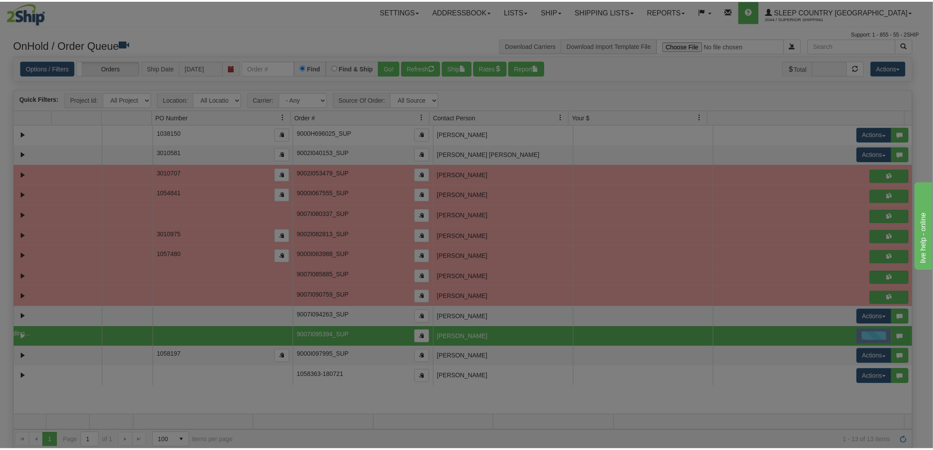
scroll to position [0, 0]
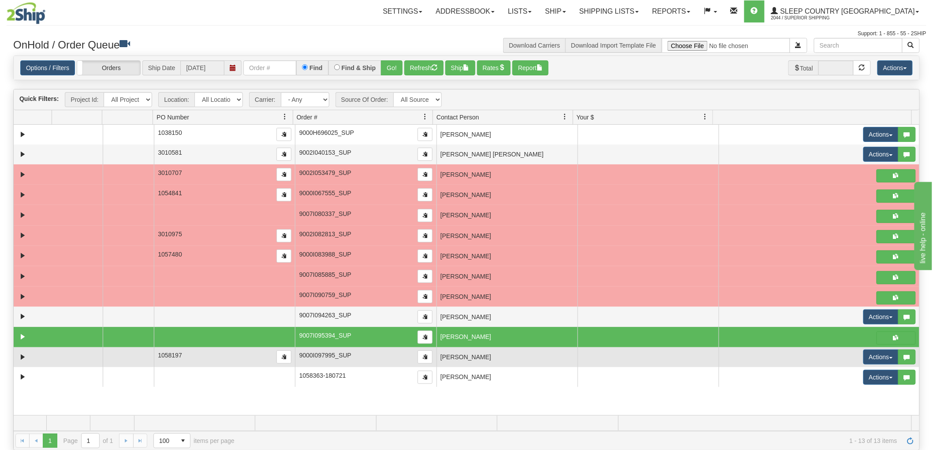
click at [483, 356] on td "OMAR LUCMAN" at bounding box center [507, 358] width 141 height 20
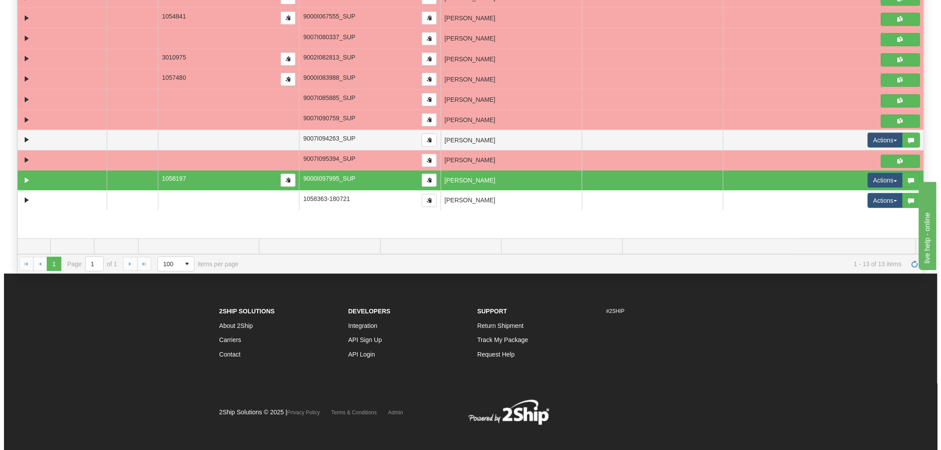
scroll to position [183, 0]
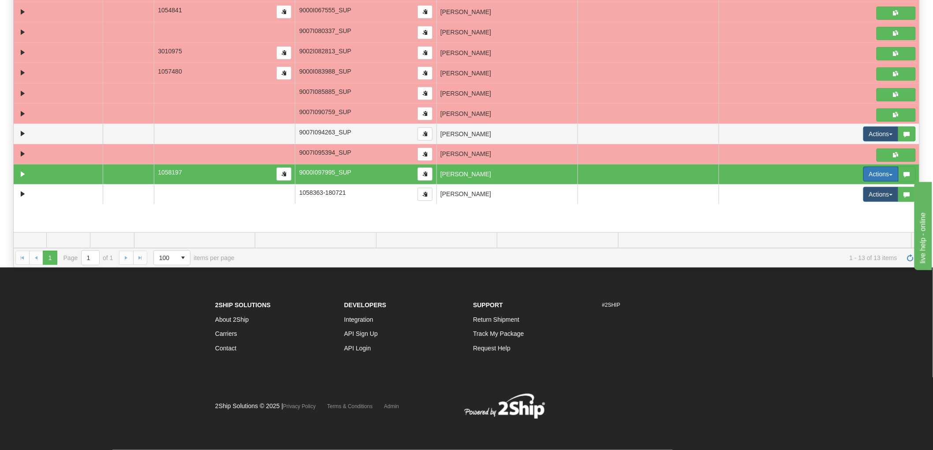
click at [873, 174] on button "Actions" at bounding box center [881, 174] width 35 height 15
click at [831, 191] on span "Open" at bounding box center [841, 190] width 21 height 7
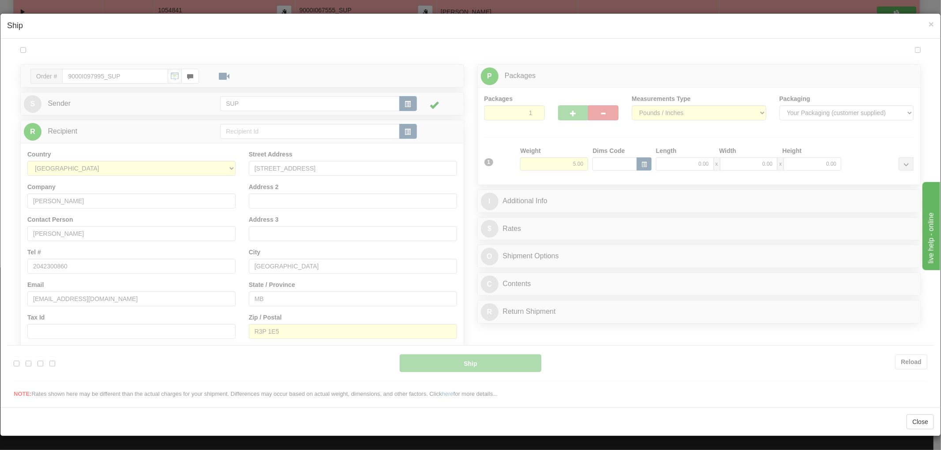
scroll to position [0, 0]
type input "12:08"
type input "16:00"
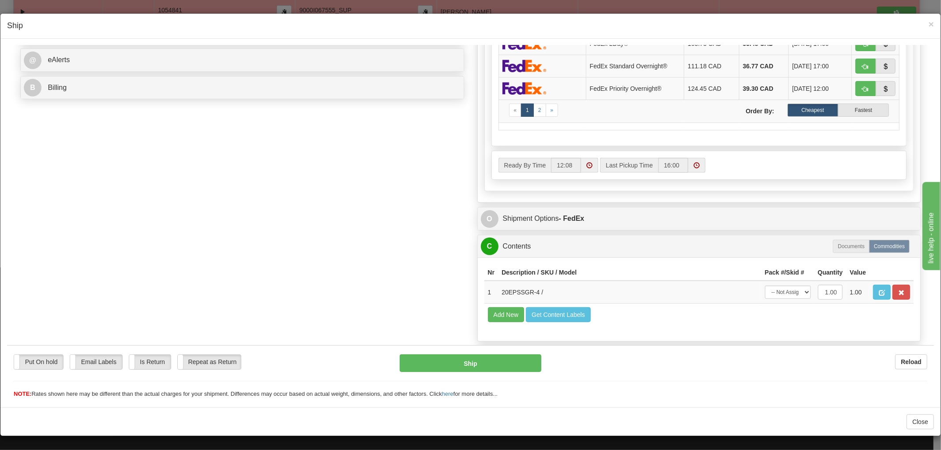
scroll to position [385, 0]
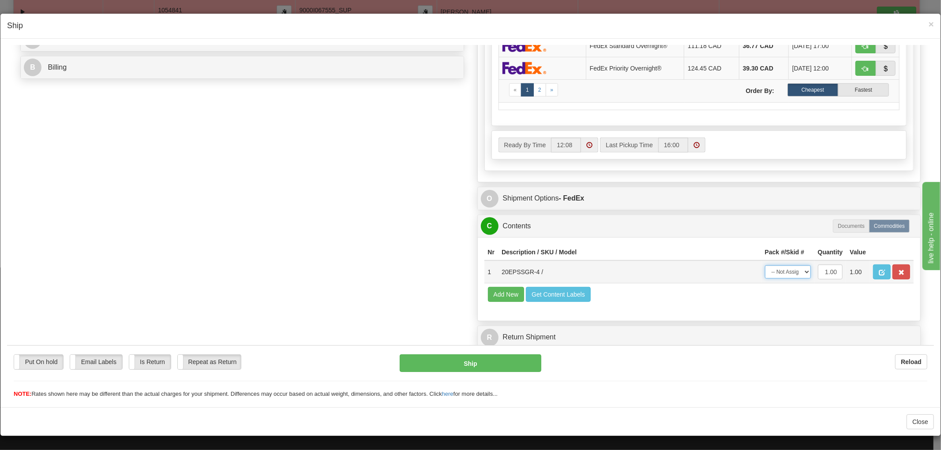
click at [774, 265] on select "-- Not Assigned -- Package 1" at bounding box center [788, 271] width 46 height 13
select select "0"
click at [765, 265] on select "-- Not Assigned -- Package 1" at bounding box center [788, 271] width 46 height 13
click at [451, 367] on button "Ship" at bounding box center [470, 363] width 141 height 18
type input "92"
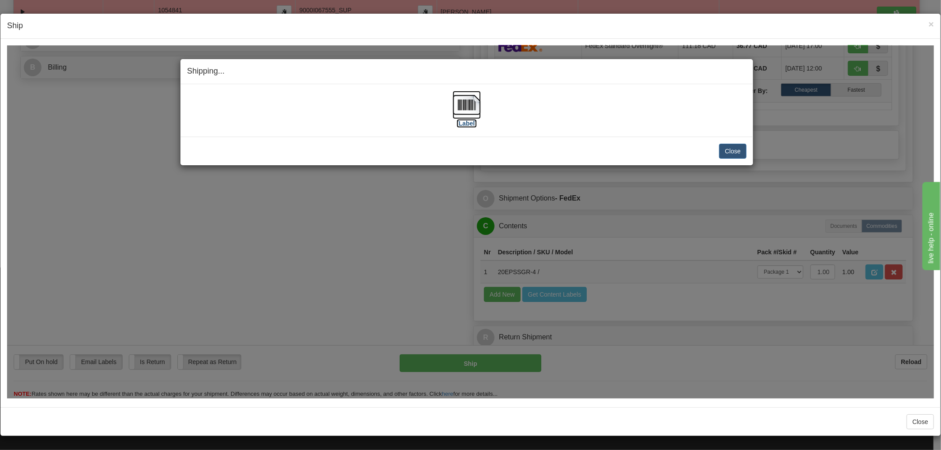
click at [460, 108] on img at bounding box center [467, 104] width 28 height 28
click at [741, 150] on button "Close" at bounding box center [732, 150] width 27 height 15
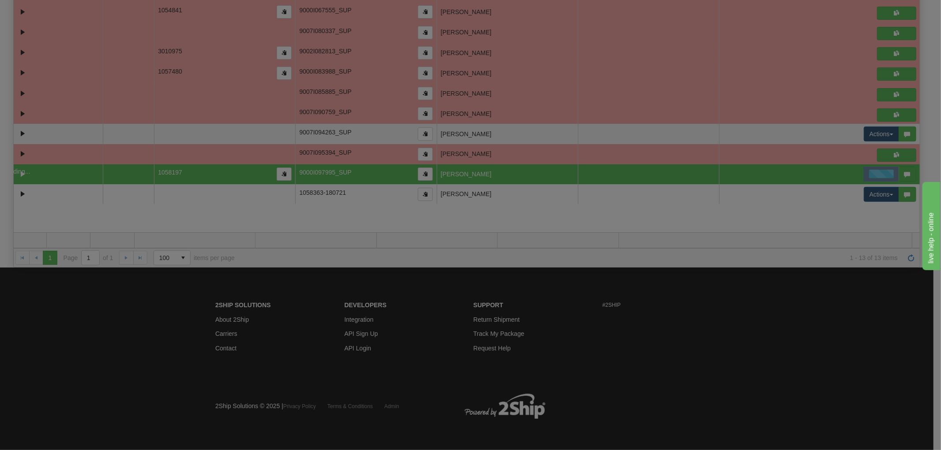
scroll to position [0, 0]
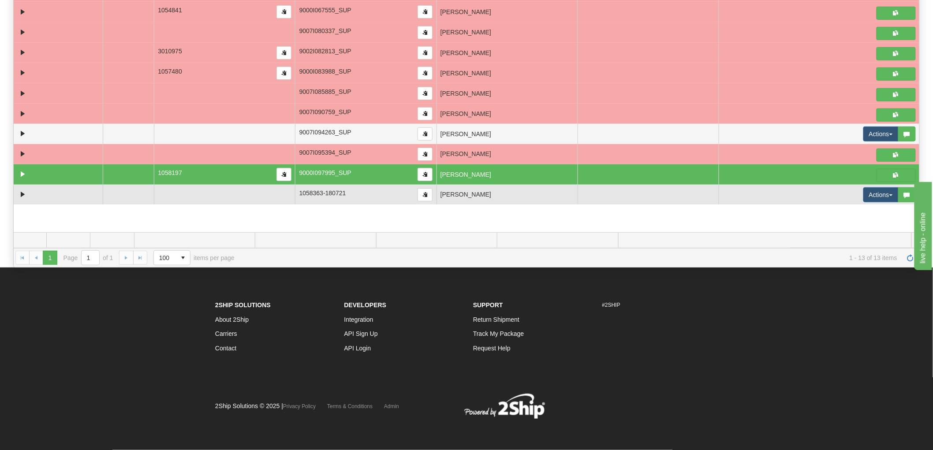
click at [492, 201] on td "[PERSON_NAME]" at bounding box center [507, 195] width 141 height 20
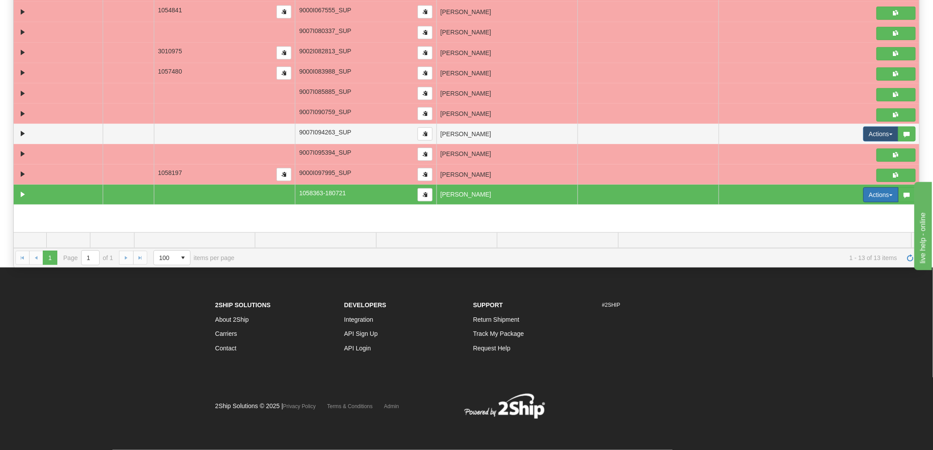
click at [879, 195] on button "Actions" at bounding box center [881, 194] width 35 height 15
click at [843, 212] on span "Open" at bounding box center [841, 211] width 21 height 7
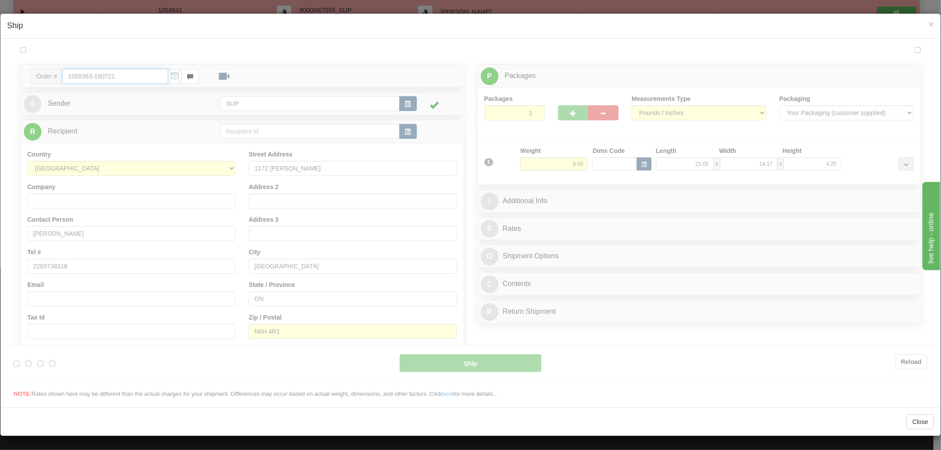
type input "12:09"
type input "16:00"
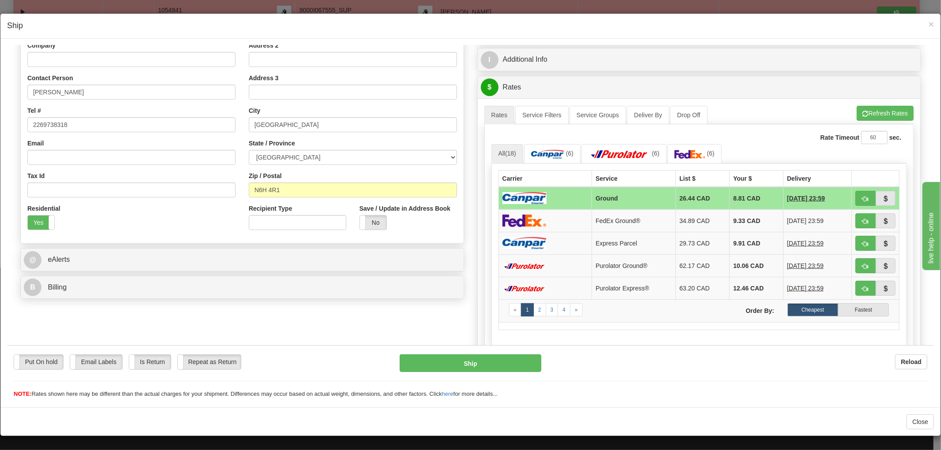
scroll to position [385, 0]
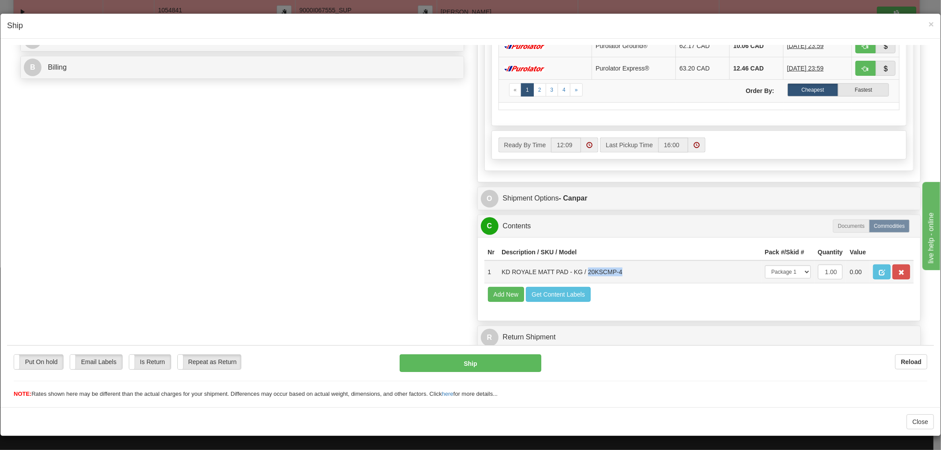
drag, startPoint x: 618, startPoint y: 261, endPoint x: 581, endPoint y: 262, distance: 37.1
click at [581, 262] on td "KD ROYALE MATT PAD - KG / 20KSCMP-4" at bounding box center [629, 271] width 263 height 23
copy td "20KSCMP-4"
click at [421, 268] on div "Order # 1058363-180721 S Sender" at bounding box center [470, 27] width 913 height 651
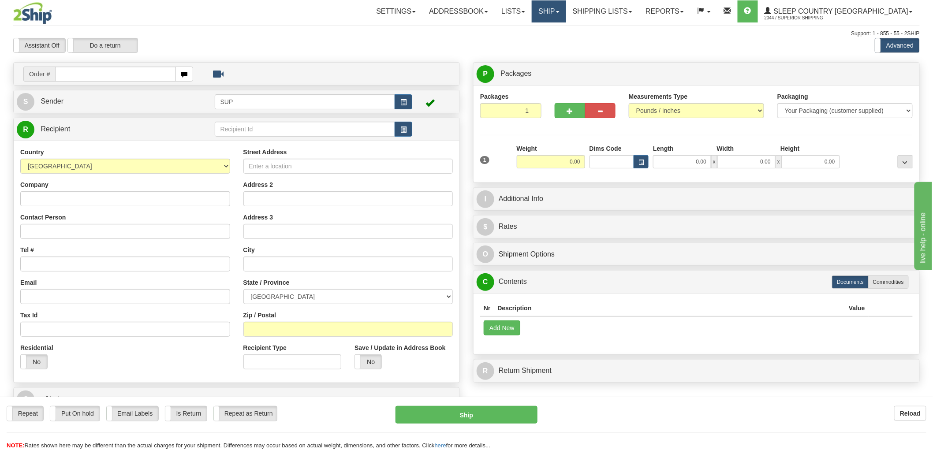
click at [566, 14] on link "Ship" at bounding box center [549, 11] width 34 height 22
click at [566, 46] on link "OnHold / Order Queue" at bounding box center [526, 42] width 80 height 11
